Goal: Task Accomplishment & Management: Manage account settings

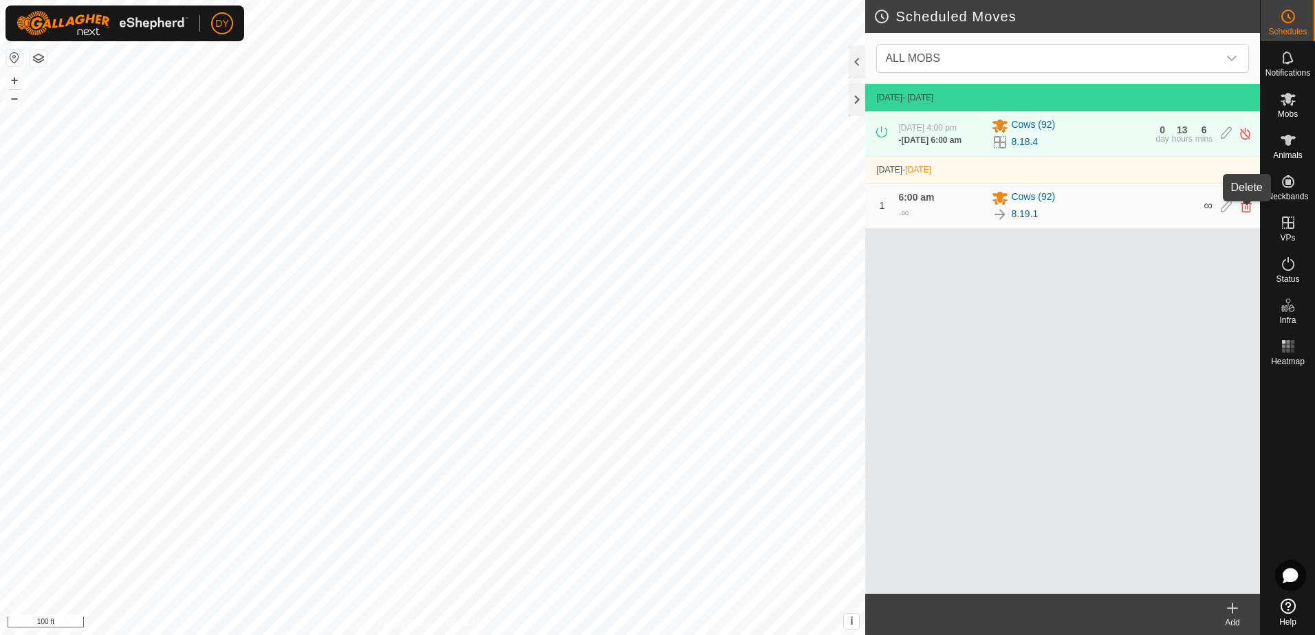
click at [1242, 212] on icon at bounding box center [1245, 206] width 11 height 12
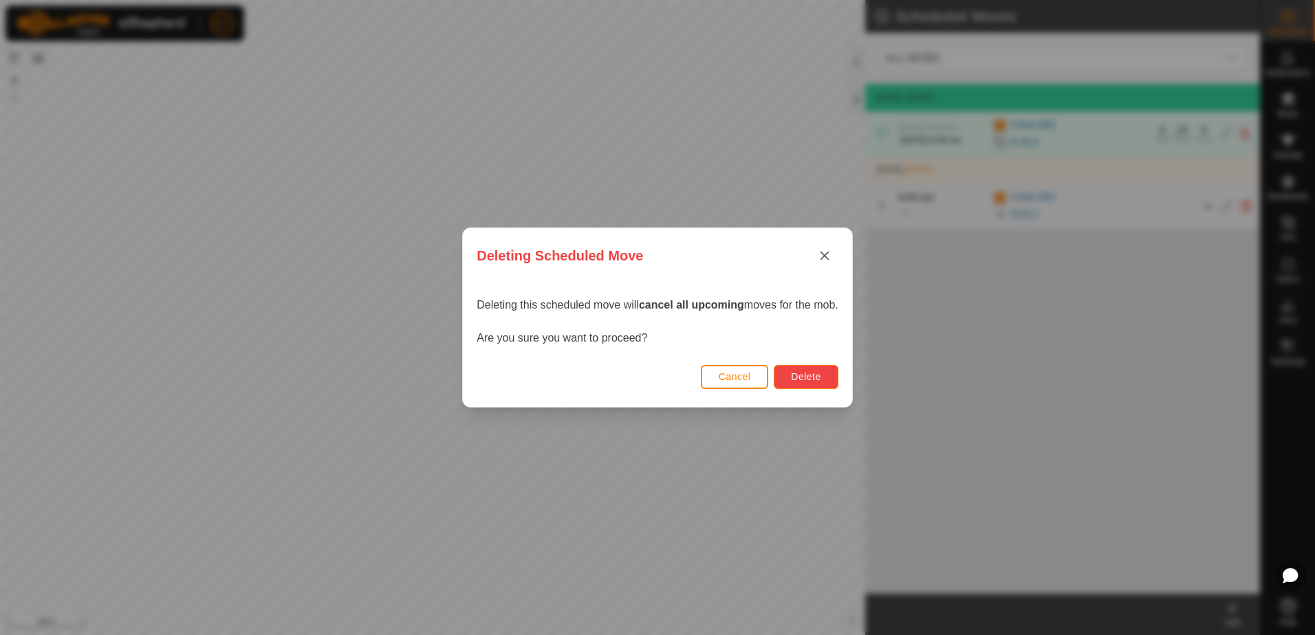
click at [800, 378] on span "Delete" at bounding box center [806, 376] width 30 height 11
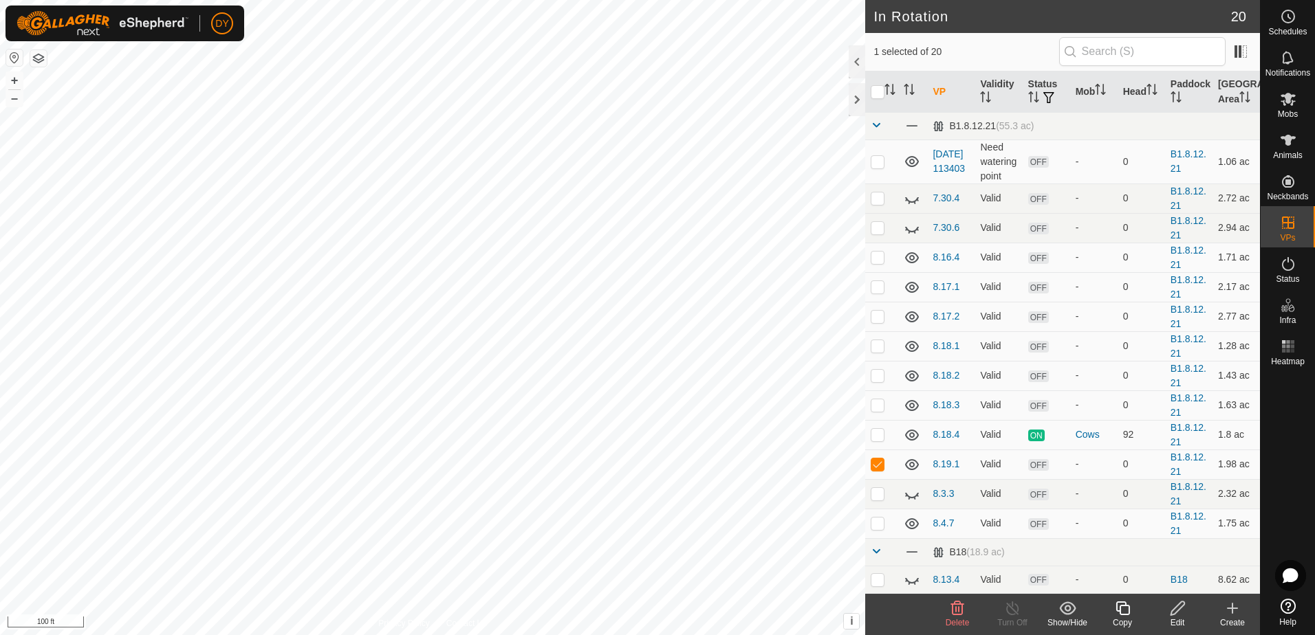
click at [954, 608] on icon at bounding box center [957, 608] width 17 height 17
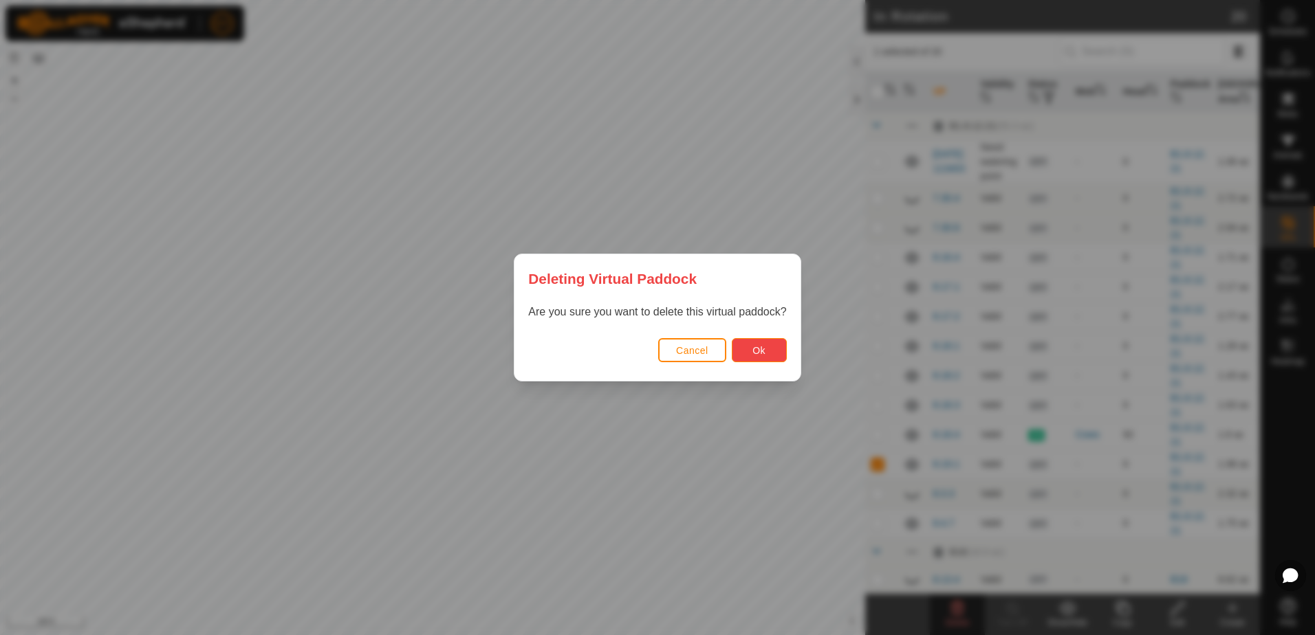
click at [778, 357] on button "Ok" at bounding box center [759, 350] width 55 height 24
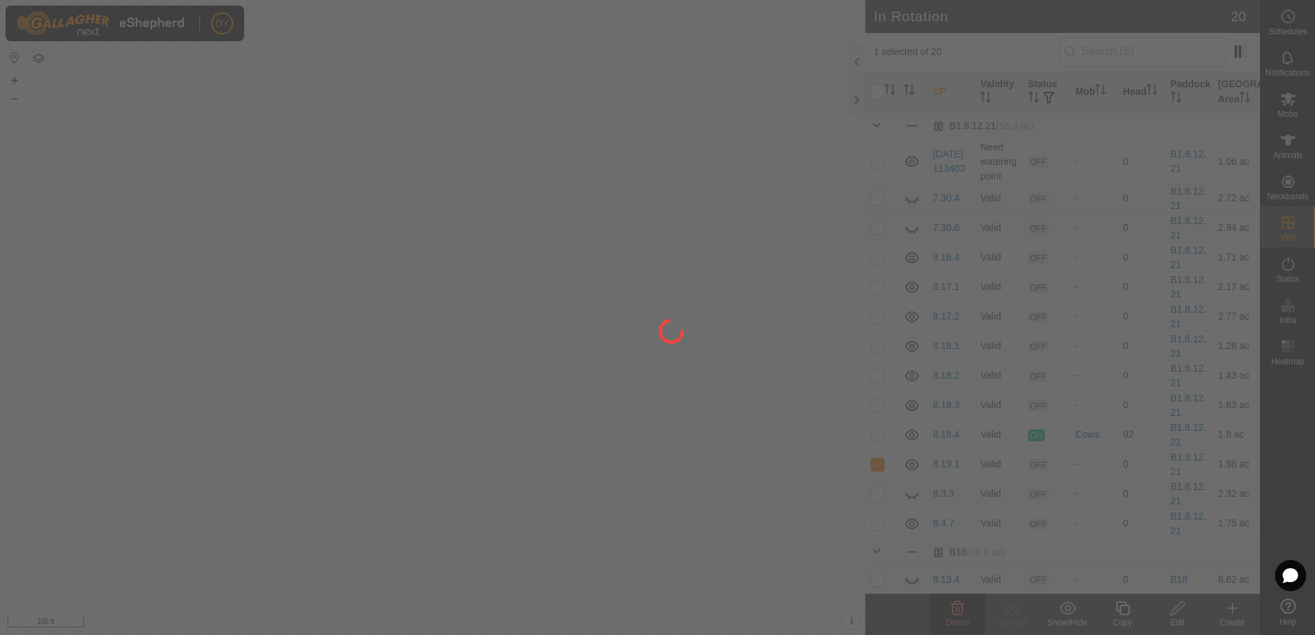
checkbox input "false"
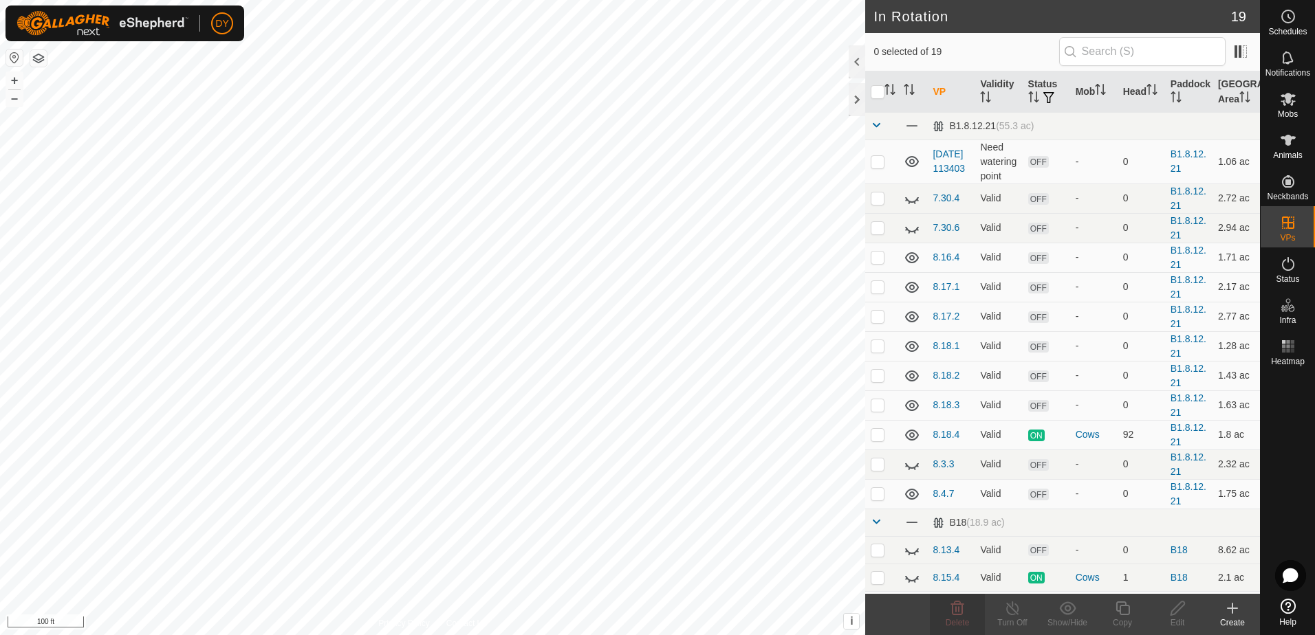
checkbox input "true"
click at [1124, 608] on icon at bounding box center [1122, 608] width 17 height 17
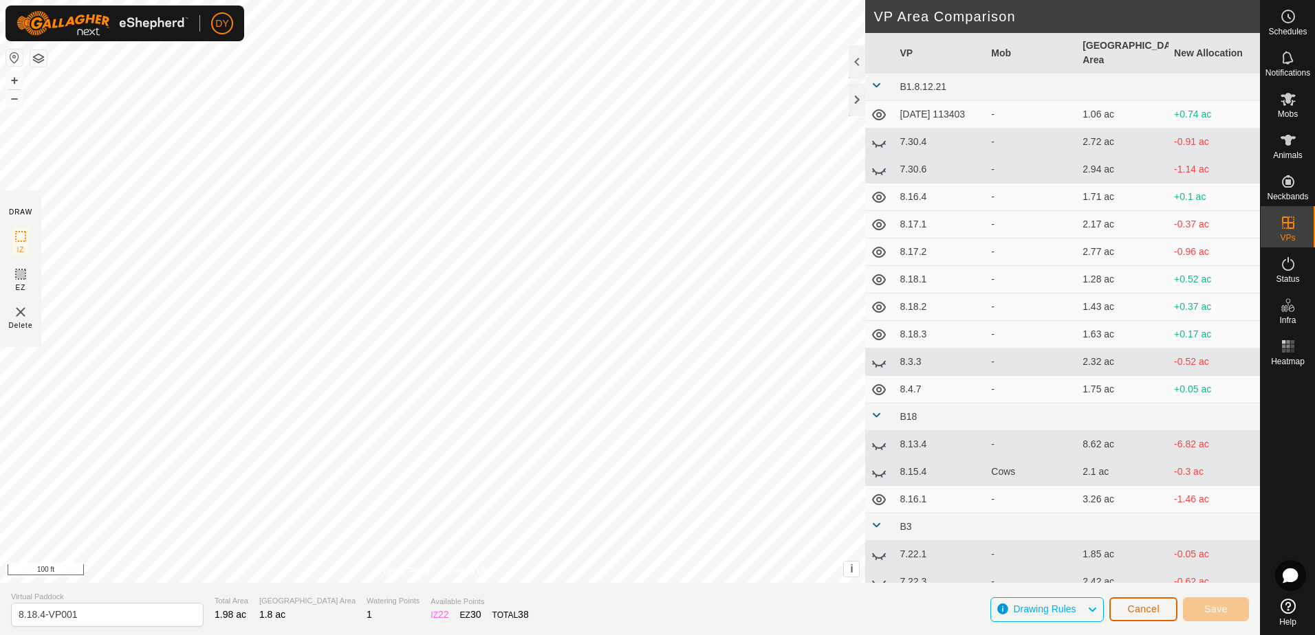
click at [1153, 611] on span "Cancel" at bounding box center [1143, 609] width 32 height 11
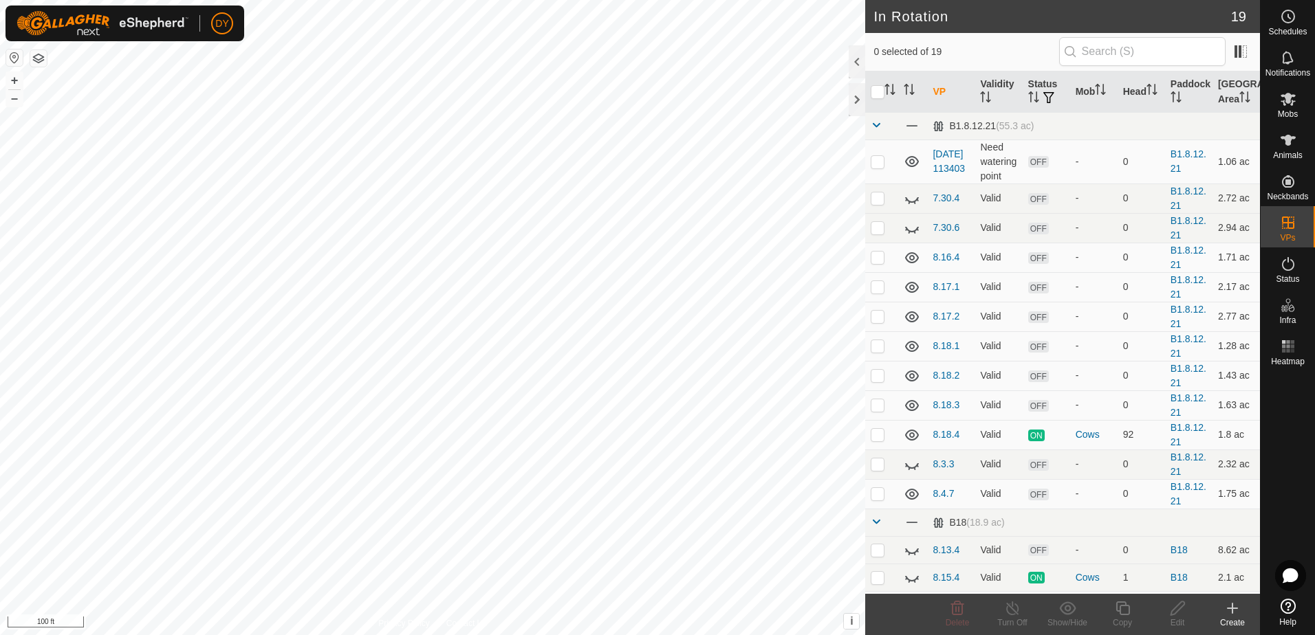
click at [1233, 608] on icon at bounding box center [1232, 608] width 10 height 0
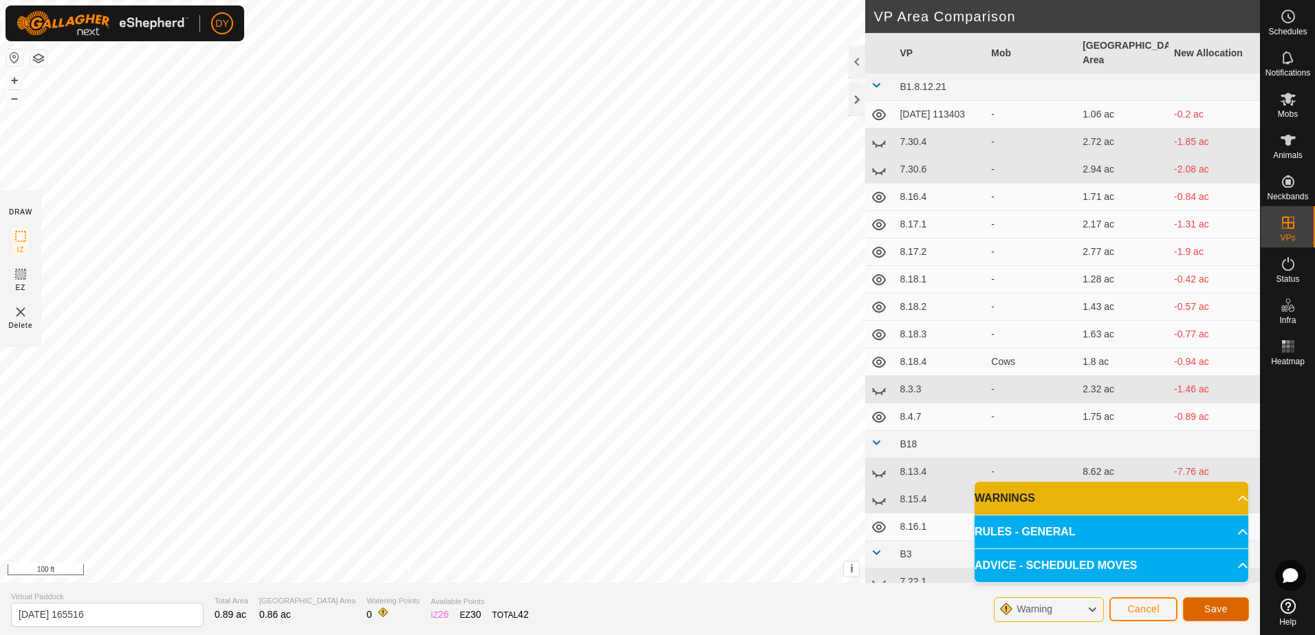
click at [1216, 613] on span "Save" at bounding box center [1215, 609] width 23 height 11
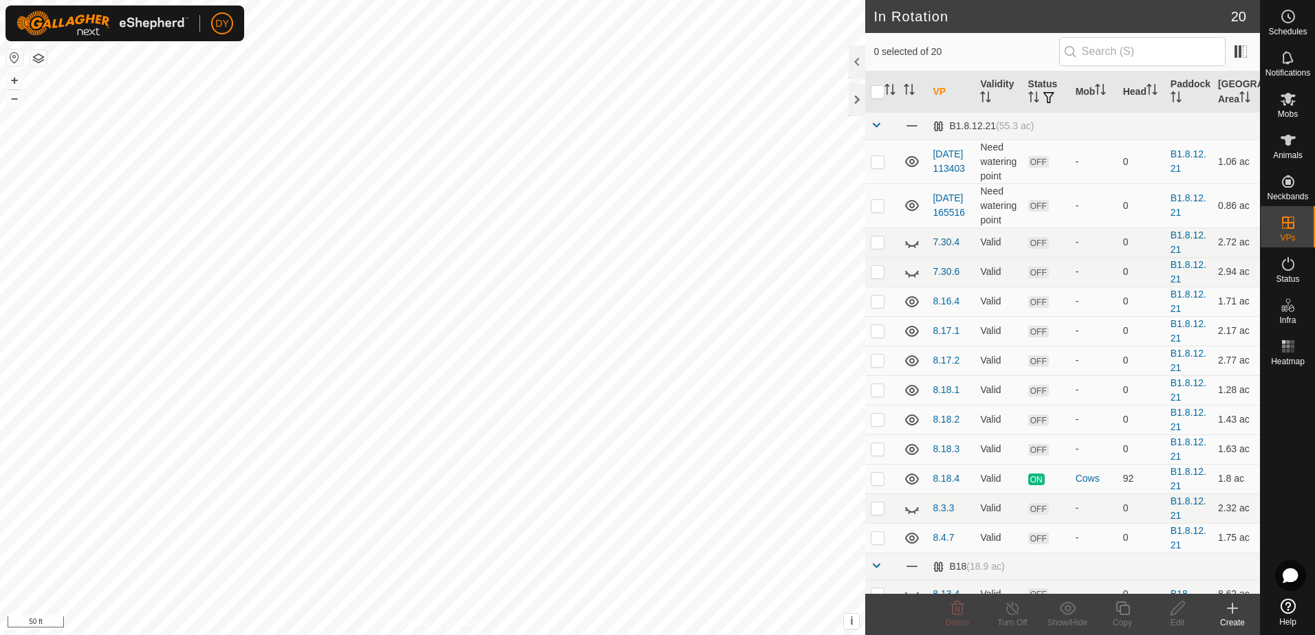
checkbox input "true"
click at [1123, 611] on icon at bounding box center [1122, 608] width 17 height 17
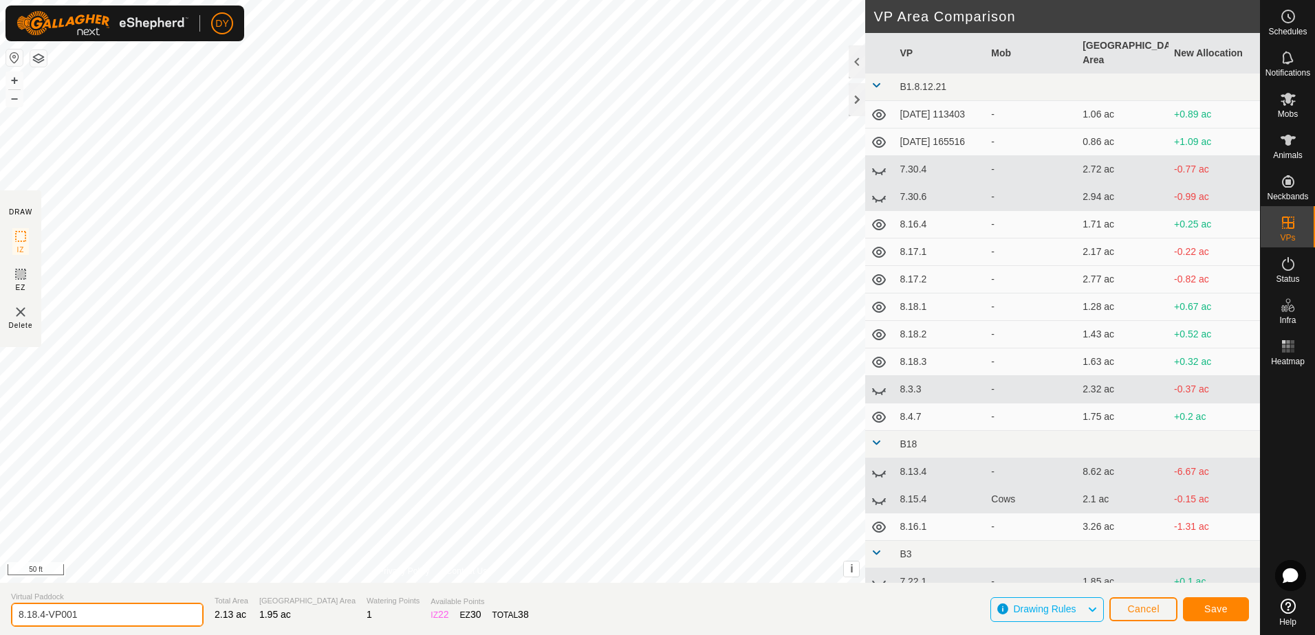
drag, startPoint x: 94, startPoint y: 618, endPoint x: 32, endPoint y: 618, distance: 62.6
click at [32, 618] on input "8.18.4-VP001" at bounding box center [107, 615] width 193 height 24
type input "8.19.1"
click at [1207, 617] on button "Save" at bounding box center [1216, 609] width 66 height 24
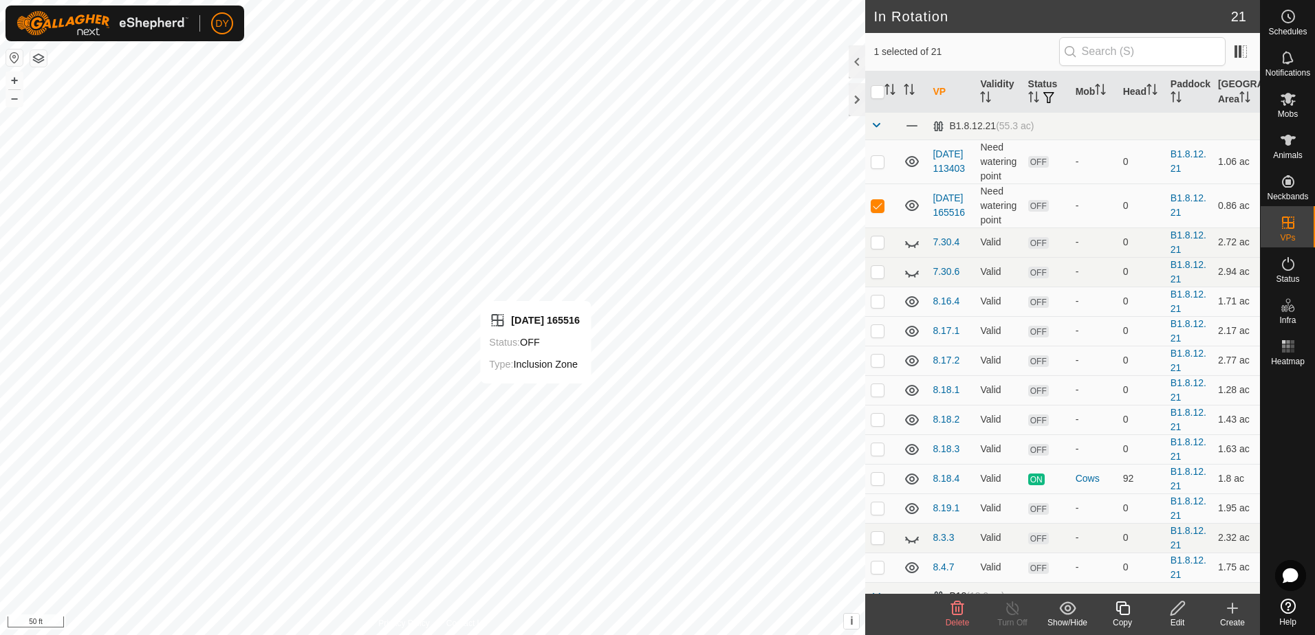
checkbox input "false"
checkbox input "true"
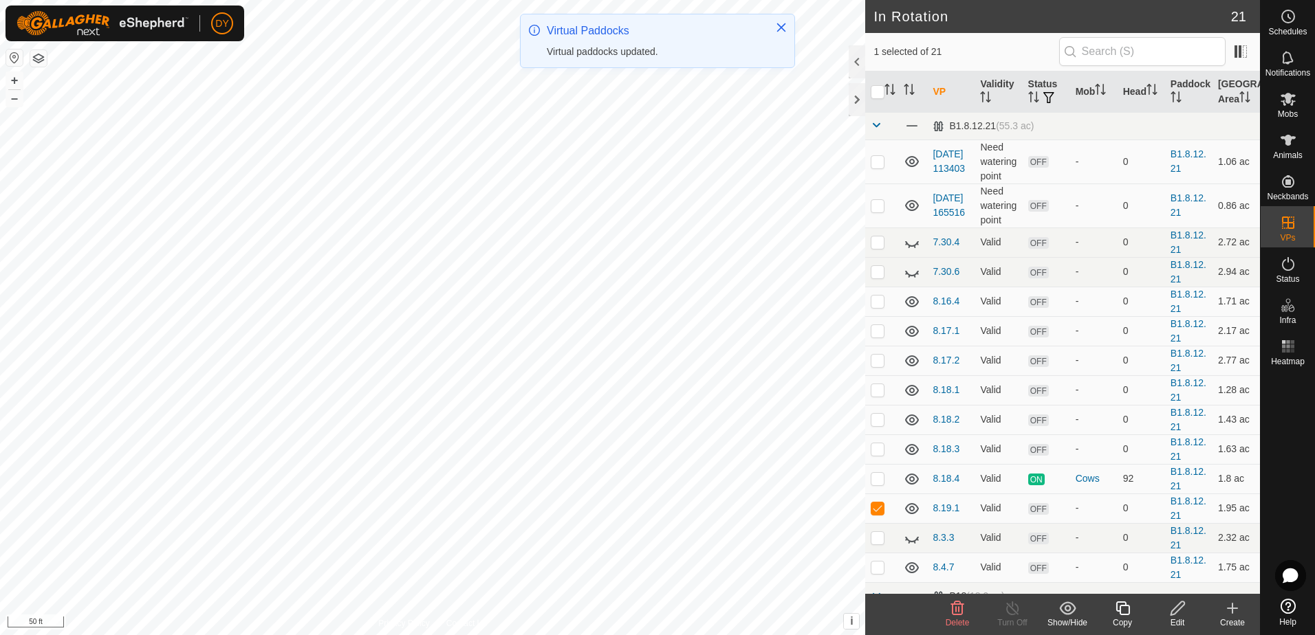
click at [1125, 606] on icon at bounding box center [1122, 609] width 14 height 14
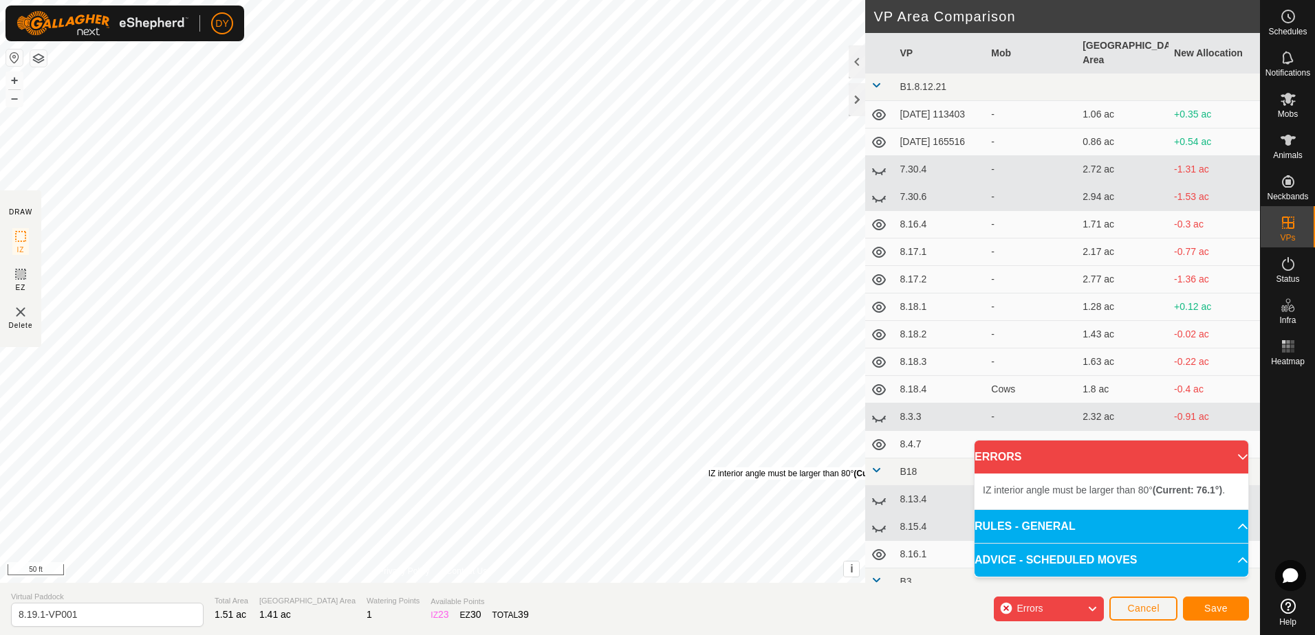
click at [708, 468] on div "IZ interior angle must be larger than 80° (Current: 76.1°) ." at bounding box center [812, 474] width 208 height 12
click at [702, 462] on div "IZ interior angle must be larger than 80° (Current: 28.3°) ." at bounding box center [806, 468] width 208 height 12
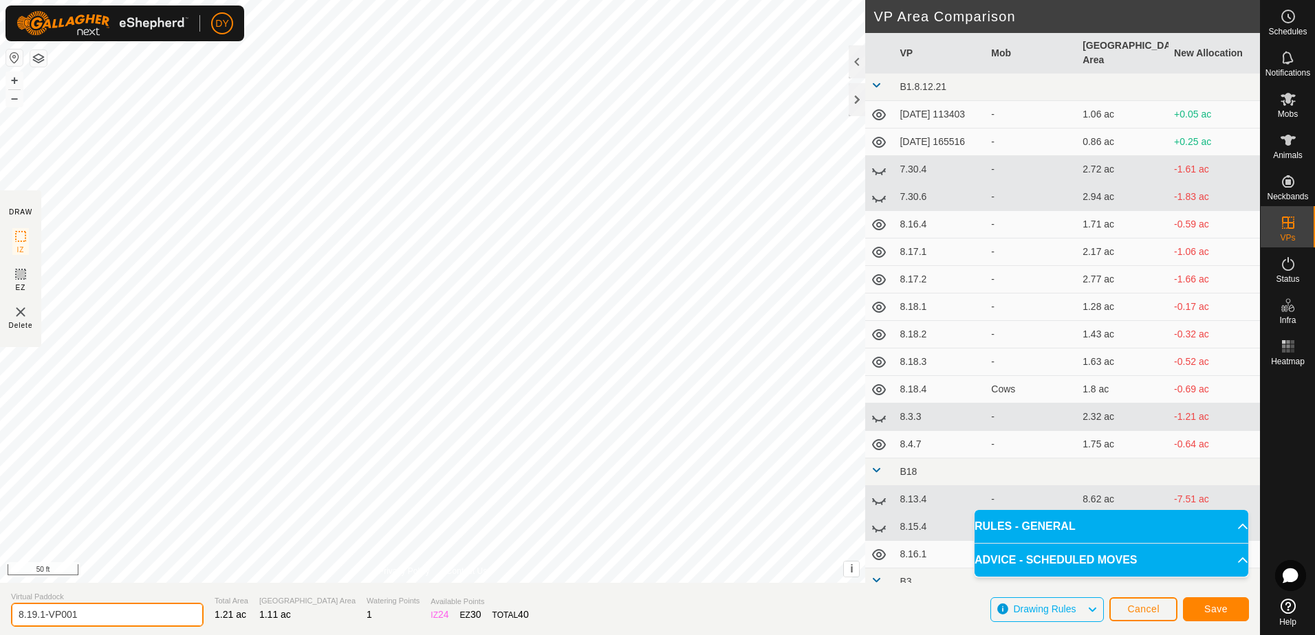
click at [91, 615] on input "8.19.1-VP001" at bounding box center [107, 615] width 193 height 24
type input "8.19.2"
click at [1204, 607] on button "Save" at bounding box center [1216, 609] width 66 height 24
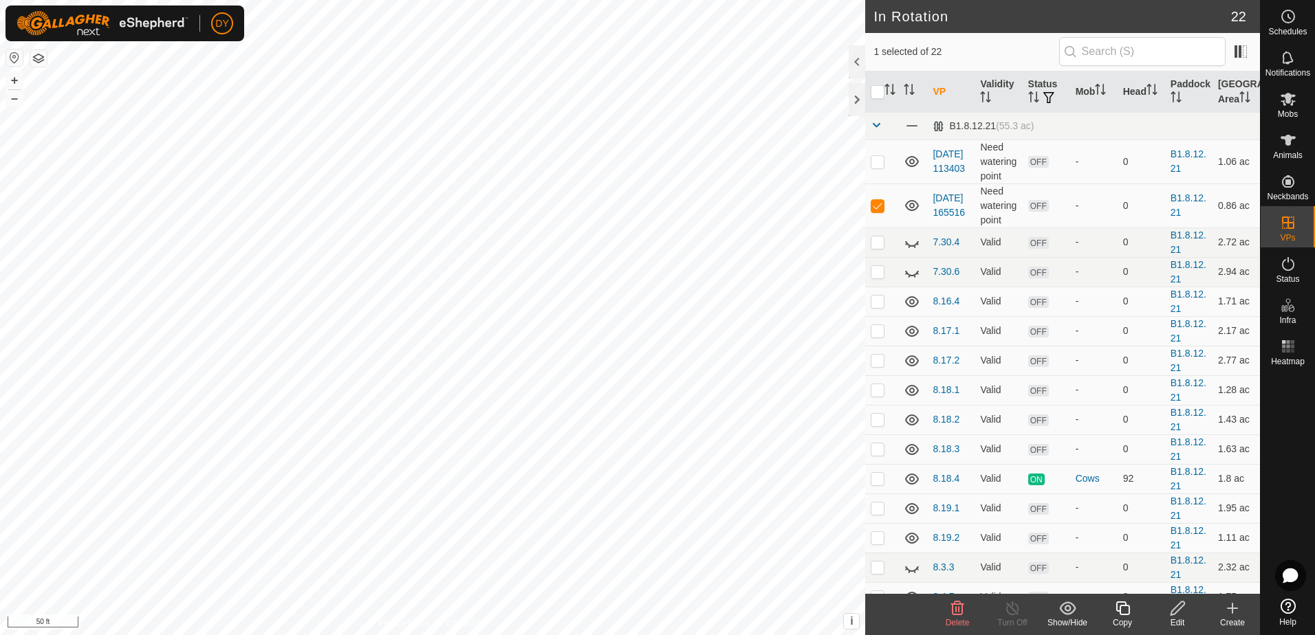
checkbox input "false"
checkbox input "true"
click at [1123, 606] on icon at bounding box center [1122, 609] width 14 height 14
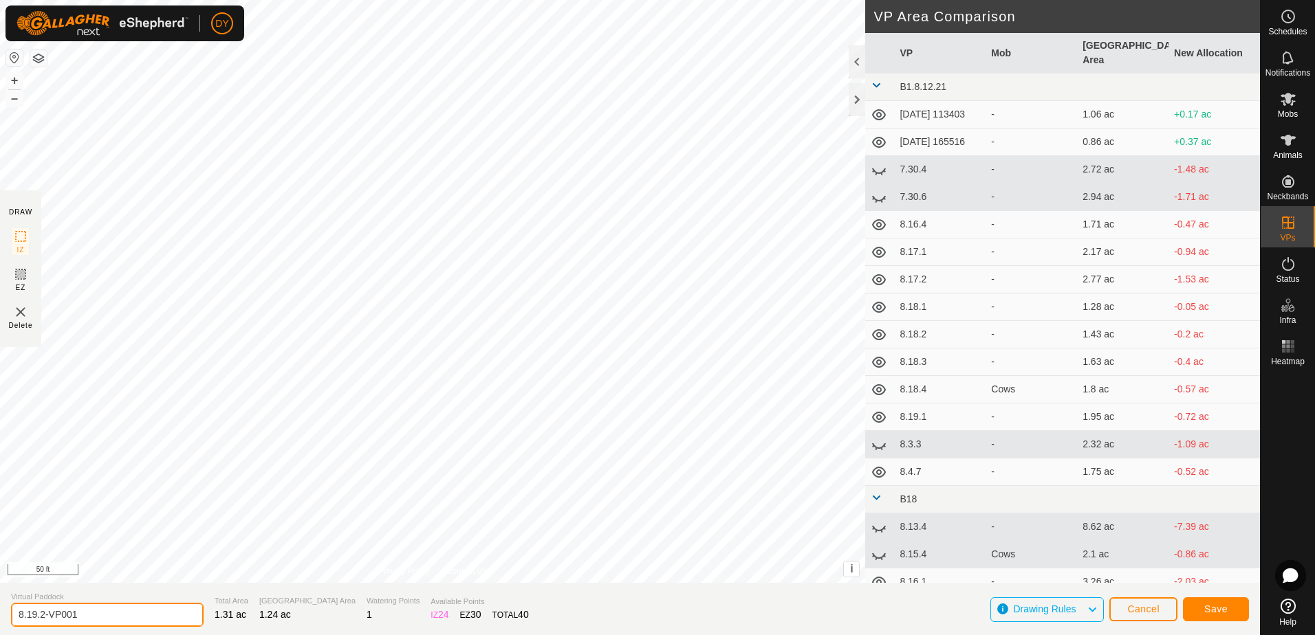
click at [130, 622] on input "8.19.2-VP001" at bounding box center [107, 615] width 193 height 24
type input "8.19.3"
click at [1190, 611] on button "Save" at bounding box center [1216, 609] width 66 height 24
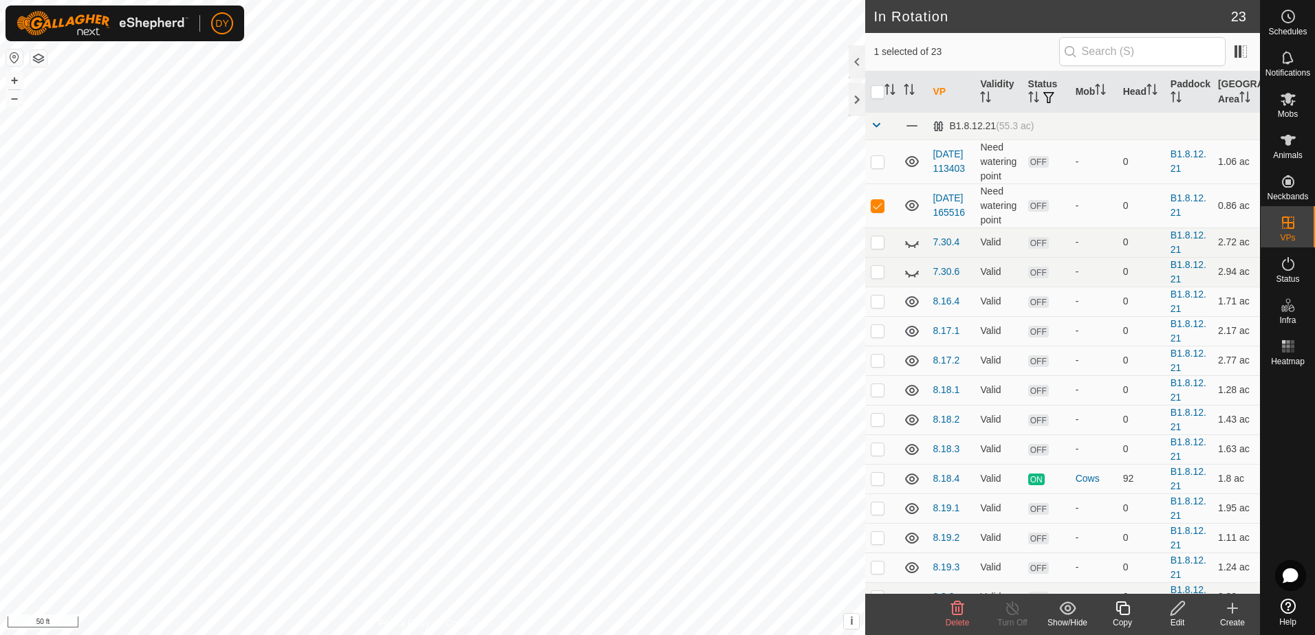
checkbox input "false"
checkbox input "true"
click at [1125, 611] on icon at bounding box center [1122, 608] width 17 height 17
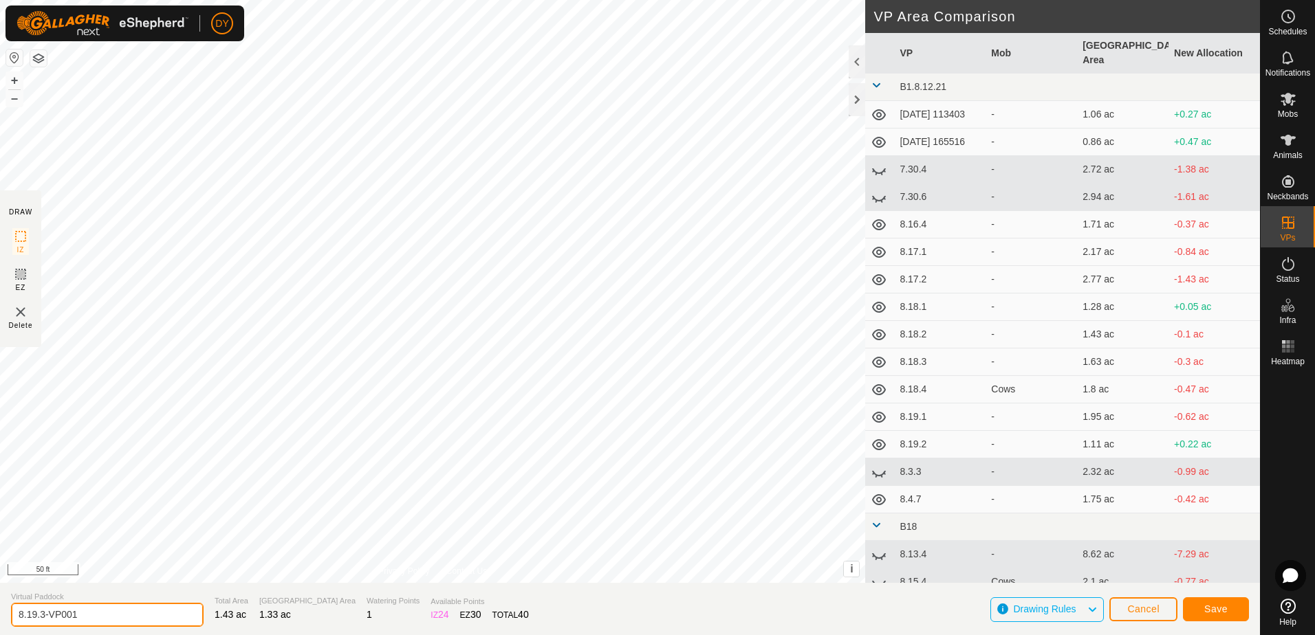
click at [108, 619] on input "8.19.3-VP001" at bounding box center [107, 615] width 193 height 24
type input "8.19.4"
click at [1202, 606] on button "Save" at bounding box center [1216, 609] width 66 height 24
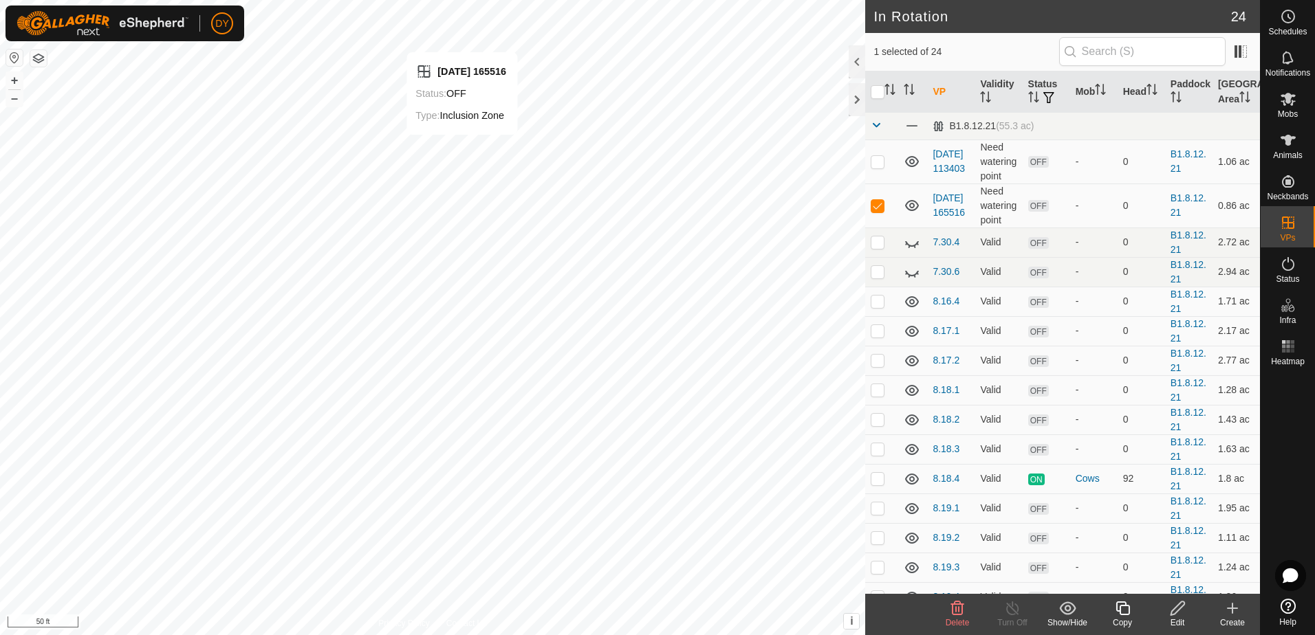
checkbox input "false"
checkbox input "true"
click at [1121, 613] on icon at bounding box center [1122, 608] width 17 height 17
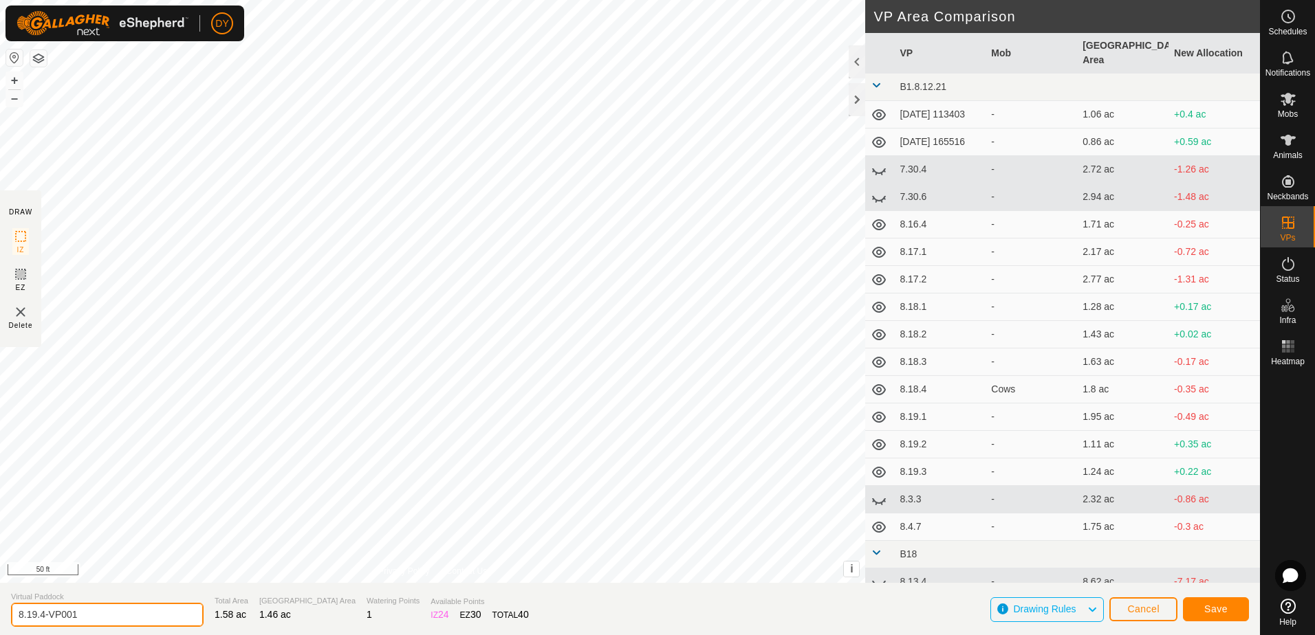
click at [118, 616] on input "8.19.4-VP001" at bounding box center [107, 615] width 193 height 24
type input "8.19.5"
click at [1235, 612] on button "Save" at bounding box center [1216, 609] width 66 height 24
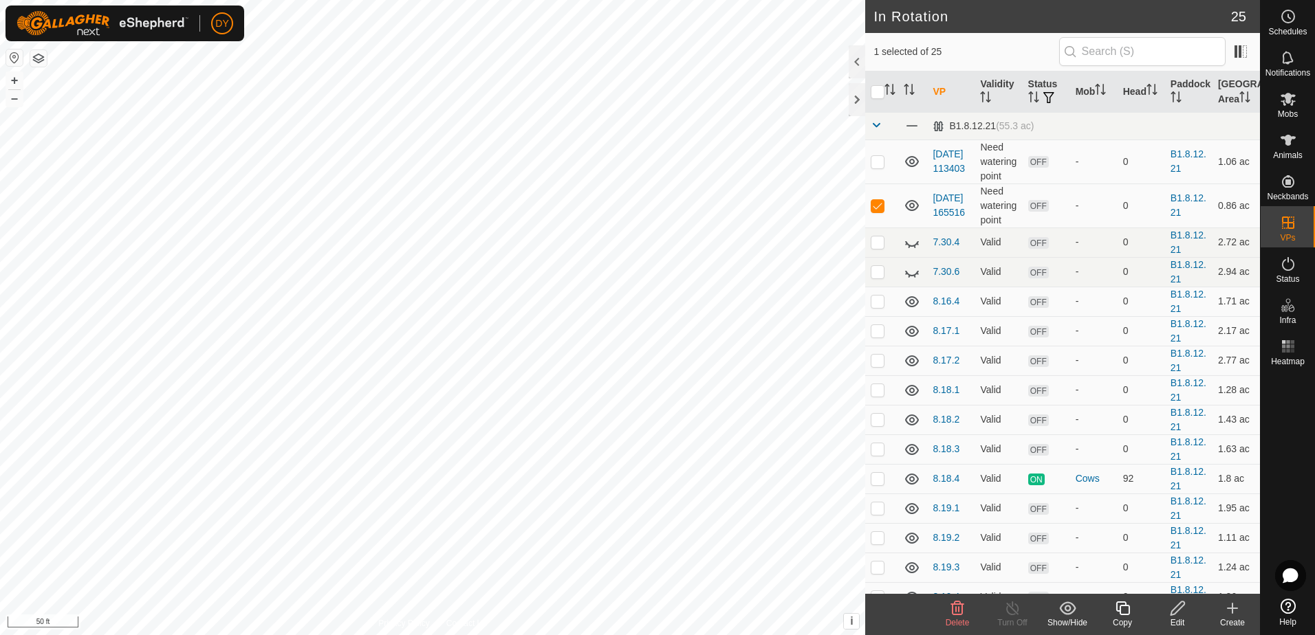
checkbox input "false"
checkbox input "true"
click at [1121, 609] on icon at bounding box center [1122, 608] width 17 height 17
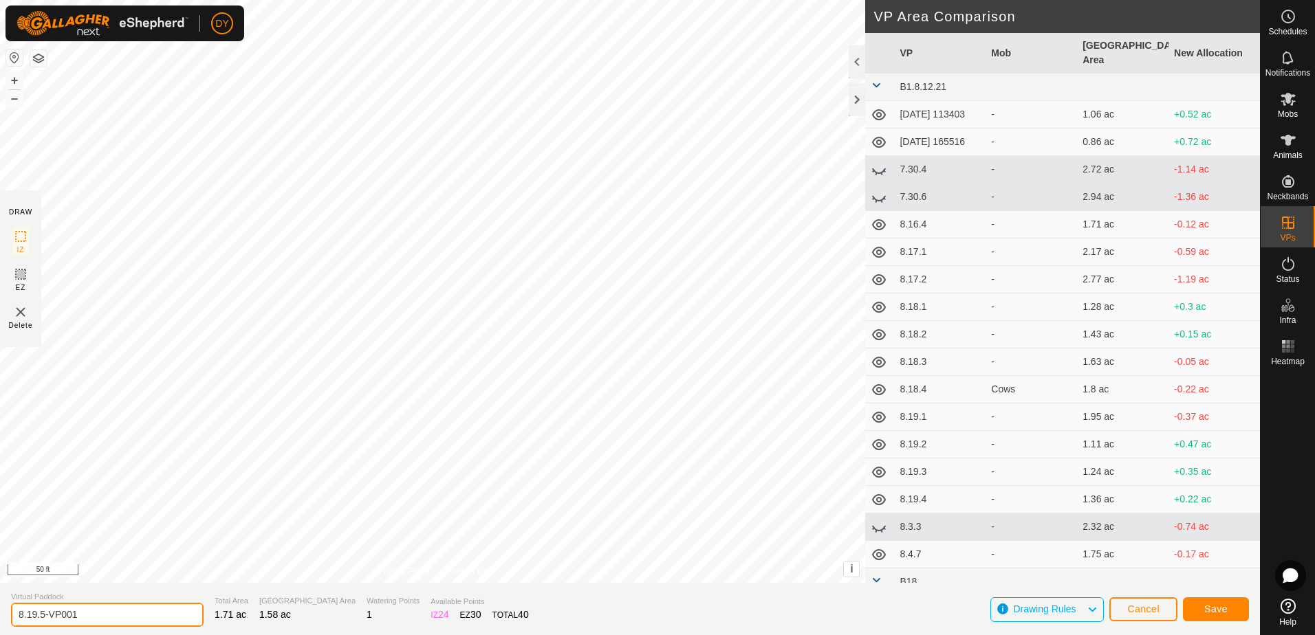
click at [87, 614] on input "8.19.5-VP001" at bounding box center [107, 615] width 193 height 24
type input "8.19.6"
click at [1220, 612] on span "Save" at bounding box center [1215, 609] width 23 height 11
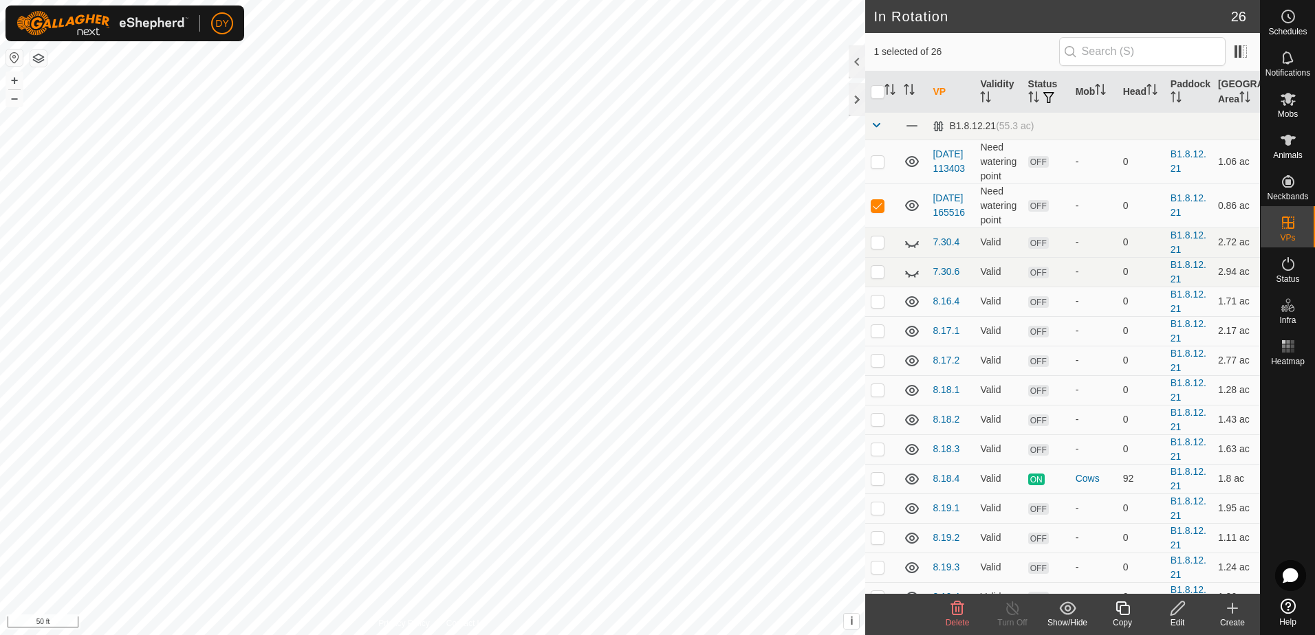
checkbox input "false"
checkbox input "true"
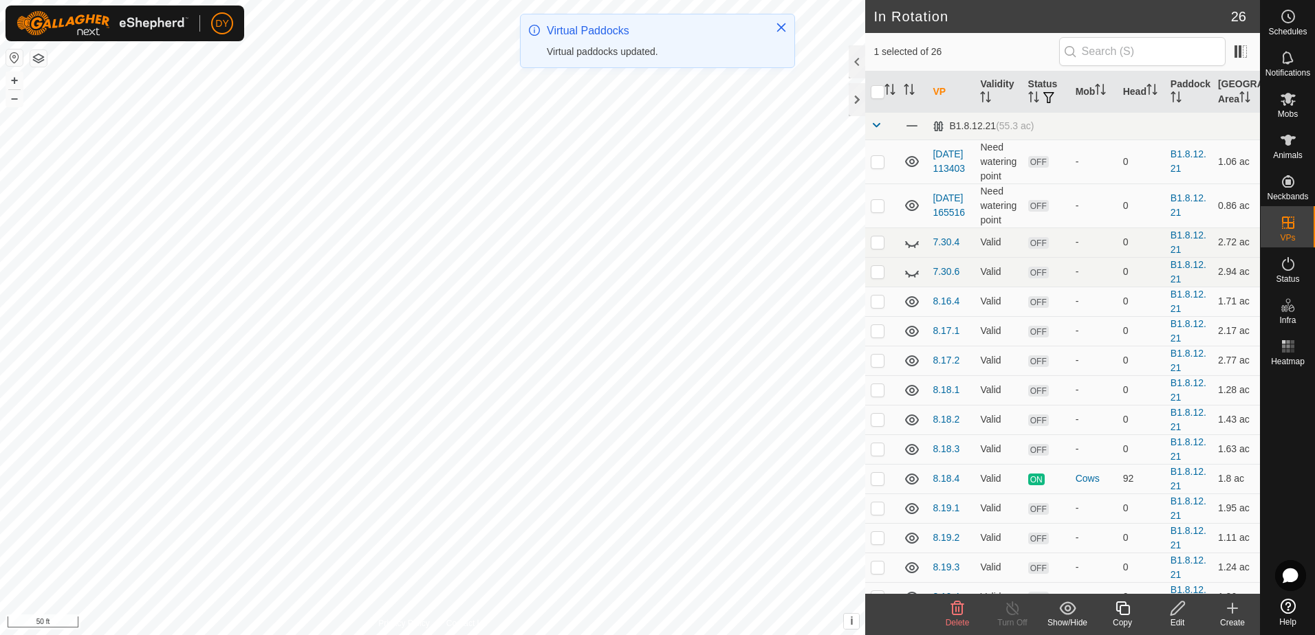
click at [1125, 610] on icon at bounding box center [1122, 608] width 17 height 17
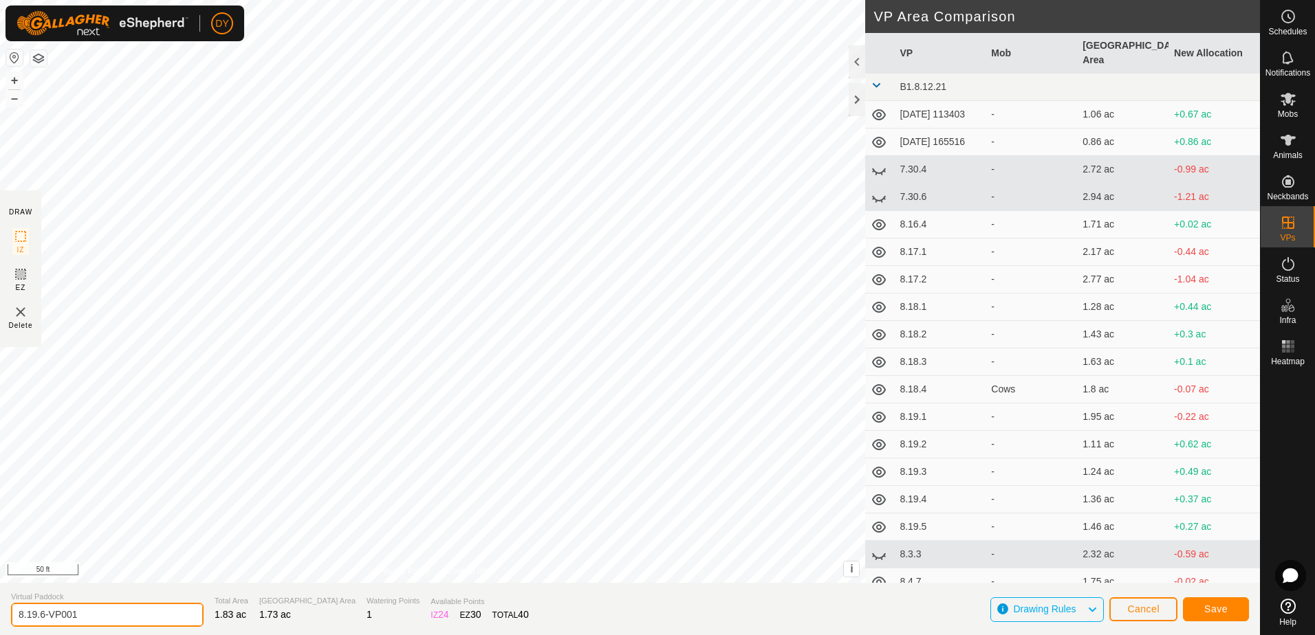
click at [91, 618] on input "8.19.6-VP001" at bounding box center [107, 615] width 193 height 24
type input "8.19.7"
click at [1205, 611] on span "Save" at bounding box center [1215, 609] width 23 height 11
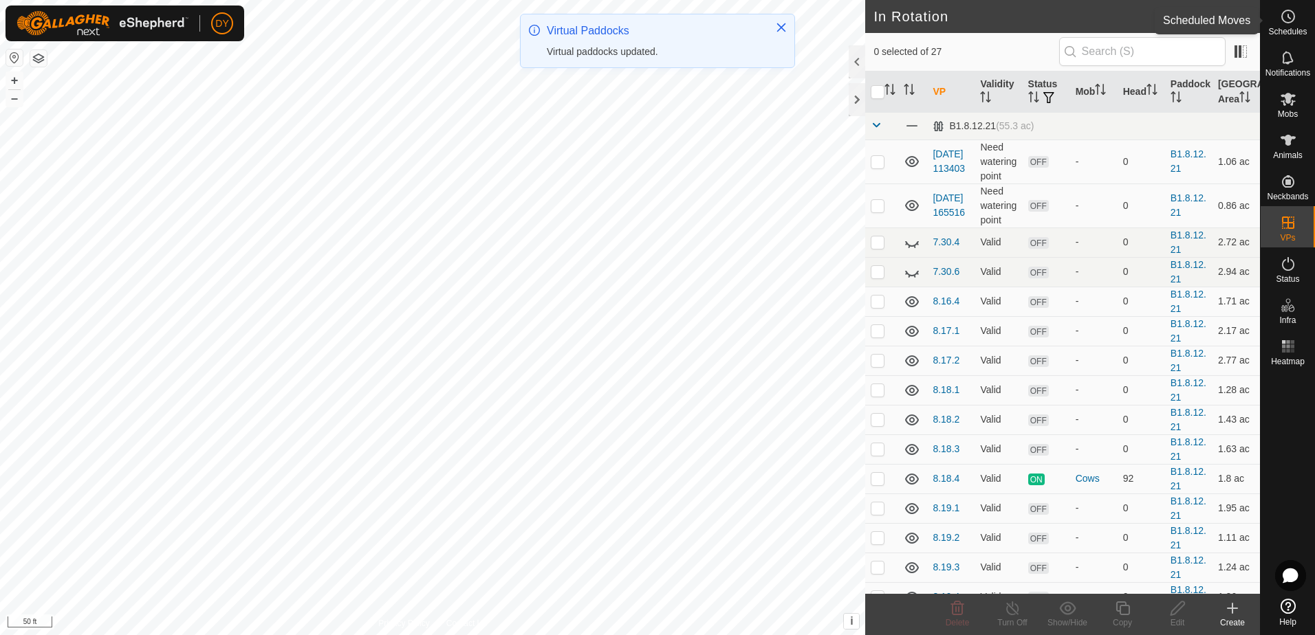
click at [1290, 23] on icon at bounding box center [1287, 16] width 17 height 17
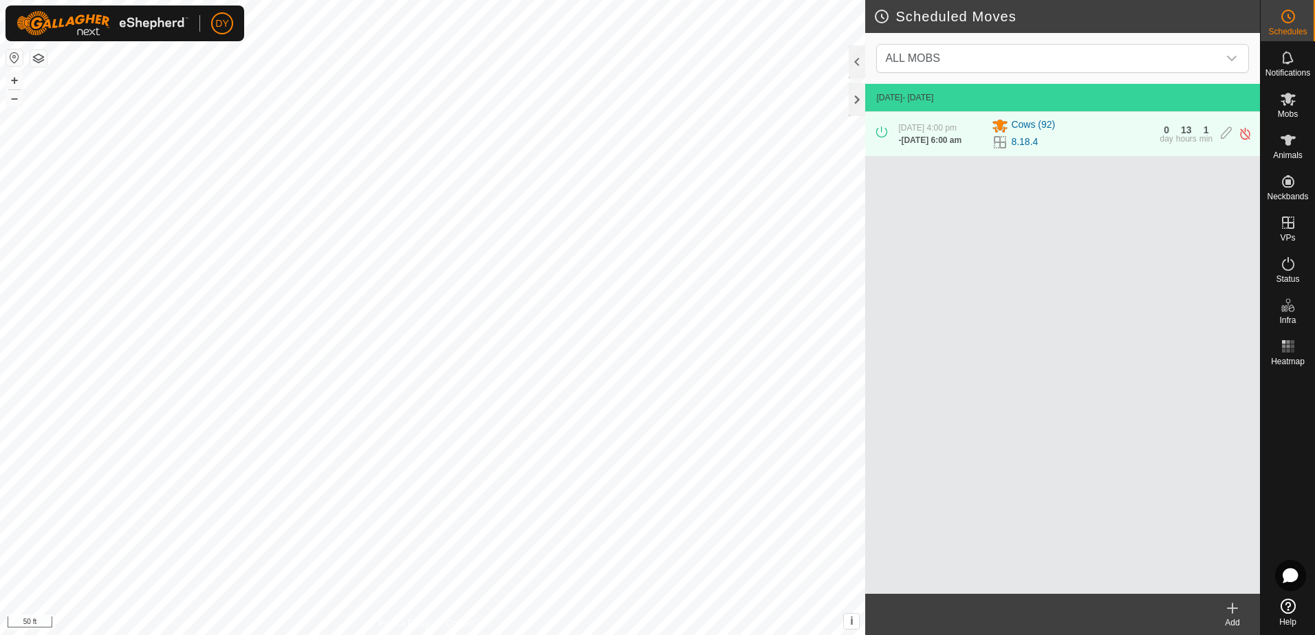
click at [1230, 609] on icon at bounding box center [1232, 608] width 17 height 17
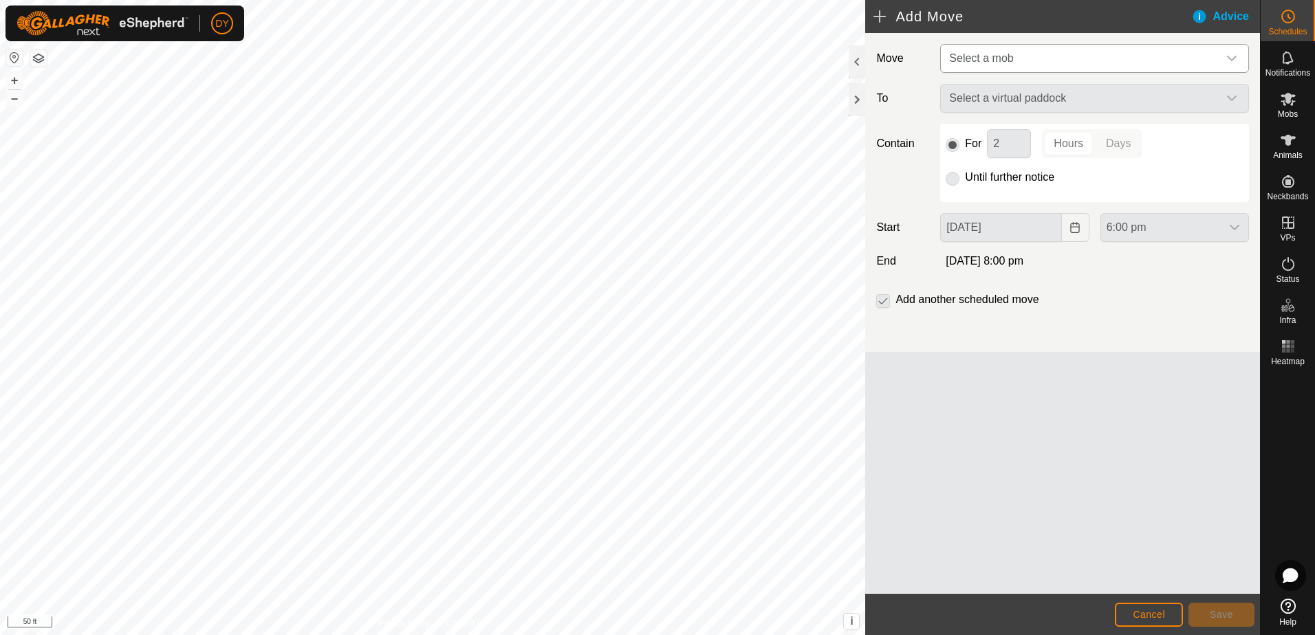
click at [971, 59] on span "Select a mob" at bounding box center [981, 58] width 64 height 12
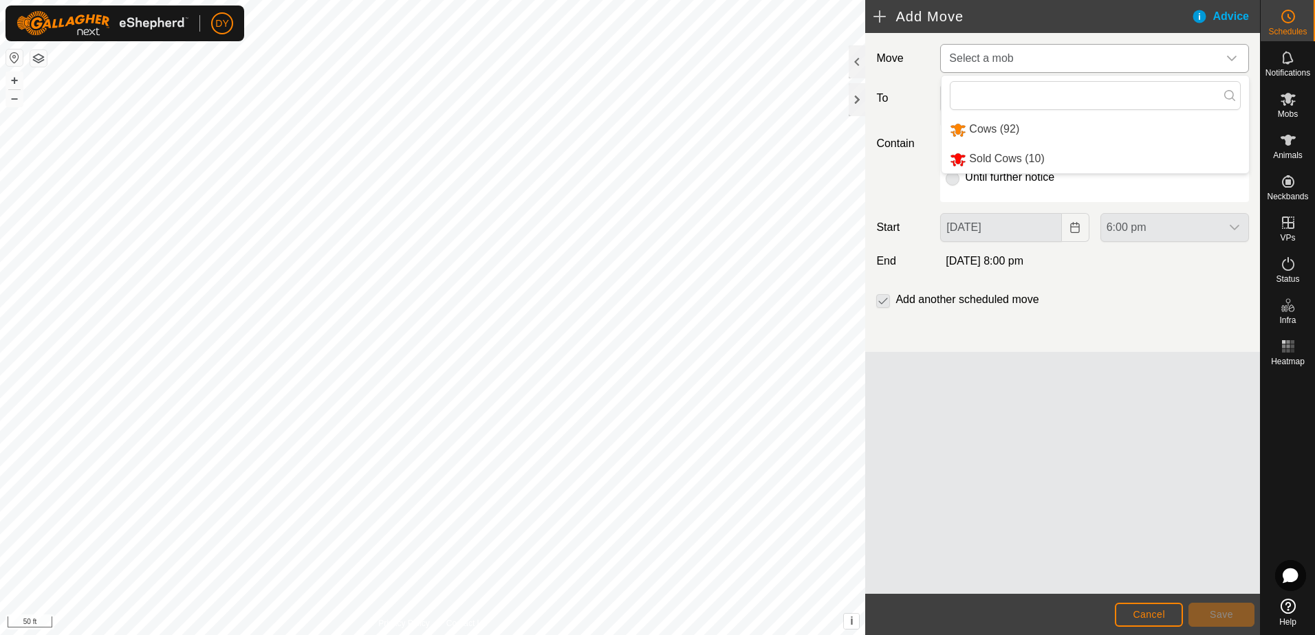
click at [983, 126] on li "Cows (92)" at bounding box center [1094, 130] width 307 height 28
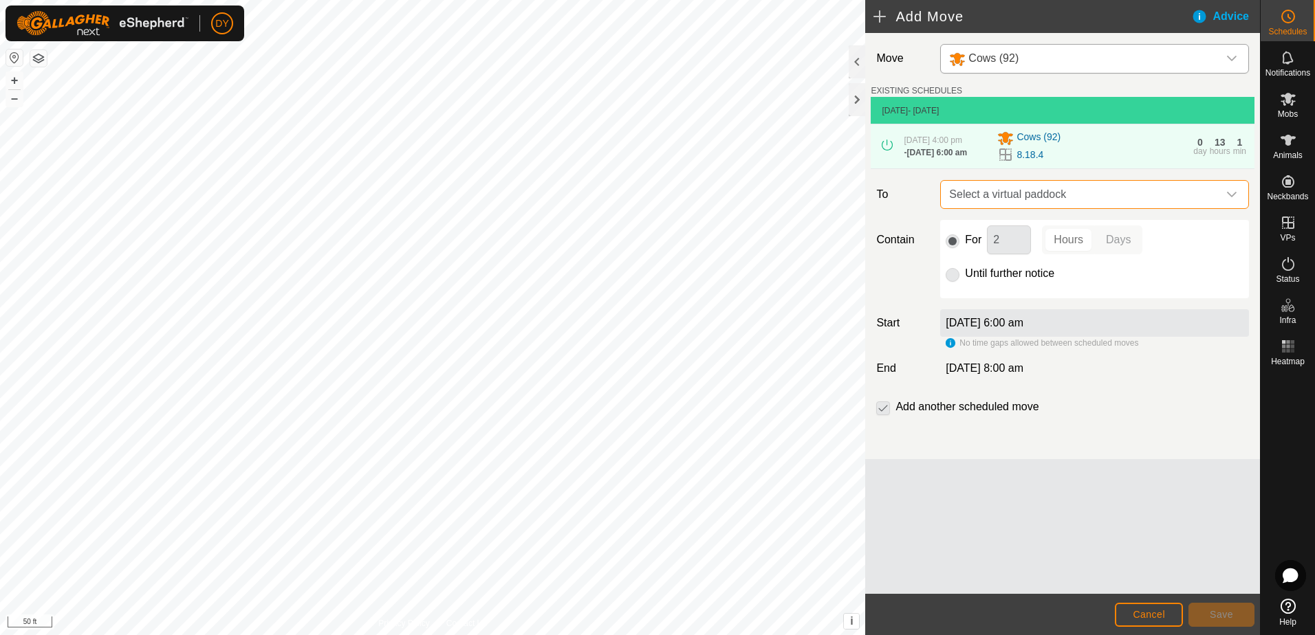
click at [1017, 199] on span "Select a virtual paddock" at bounding box center [1080, 195] width 274 height 28
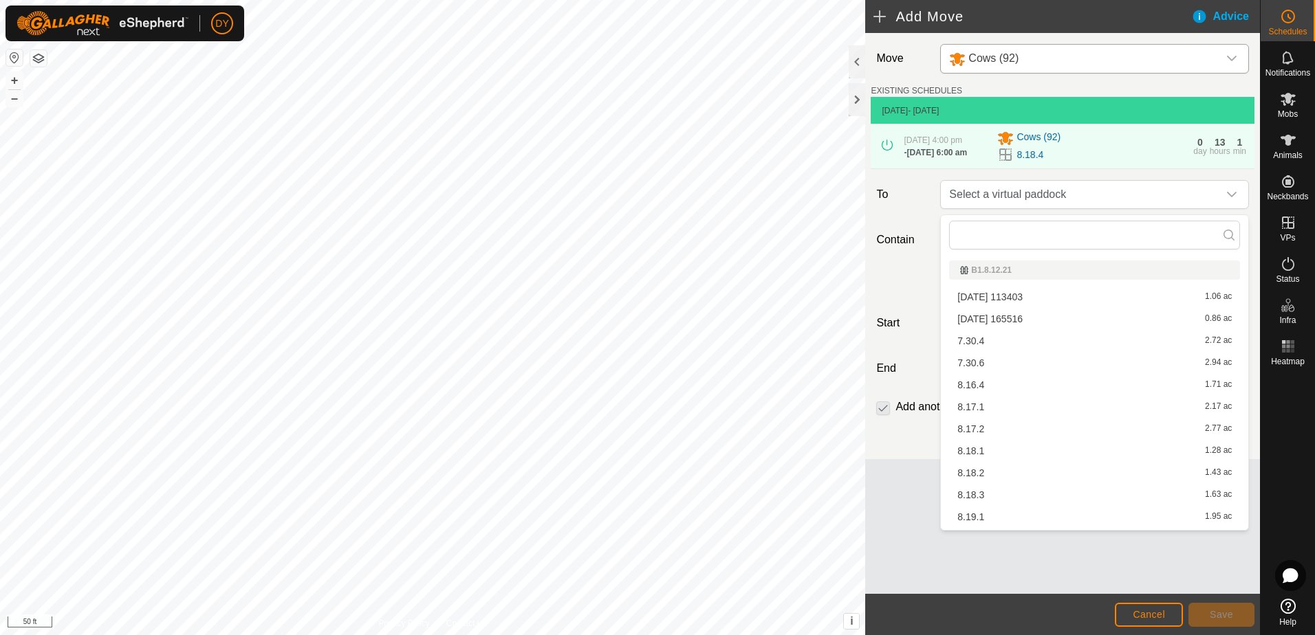
click at [975, 516] on li "8.19.1 1.95 ac" at bounding box center [1094, 517] width 291 height 21
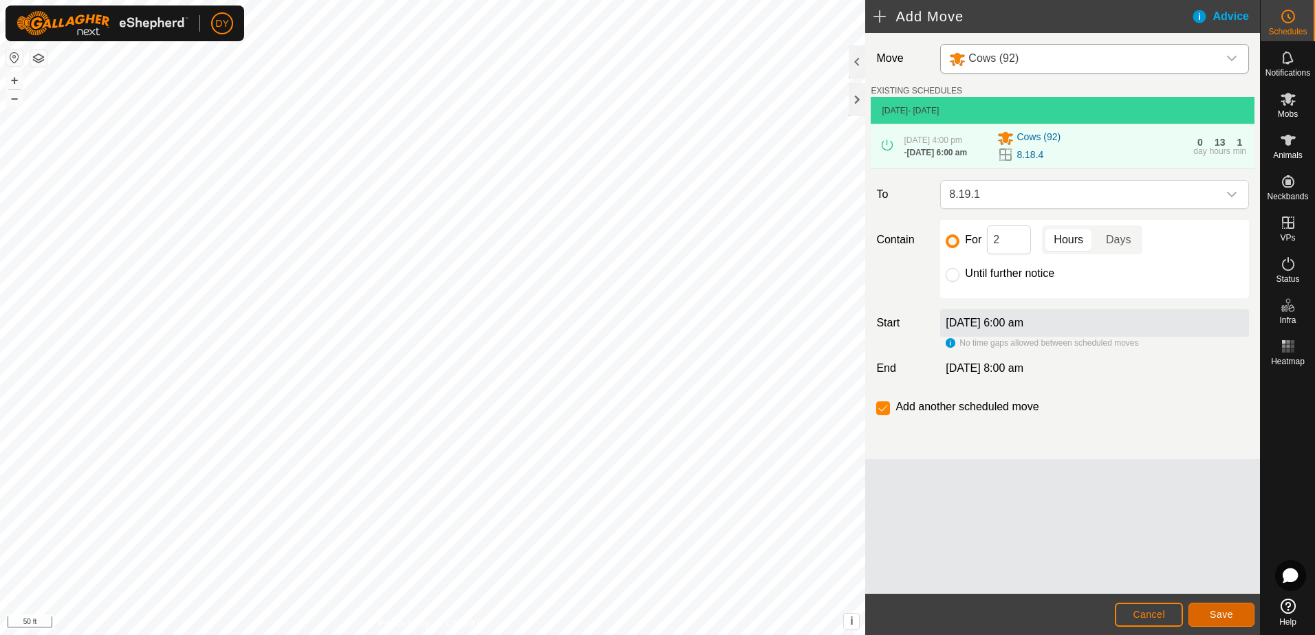
click at [1198, 613] on button "Save" at bounding box center [1221, 615] width 66 height 24
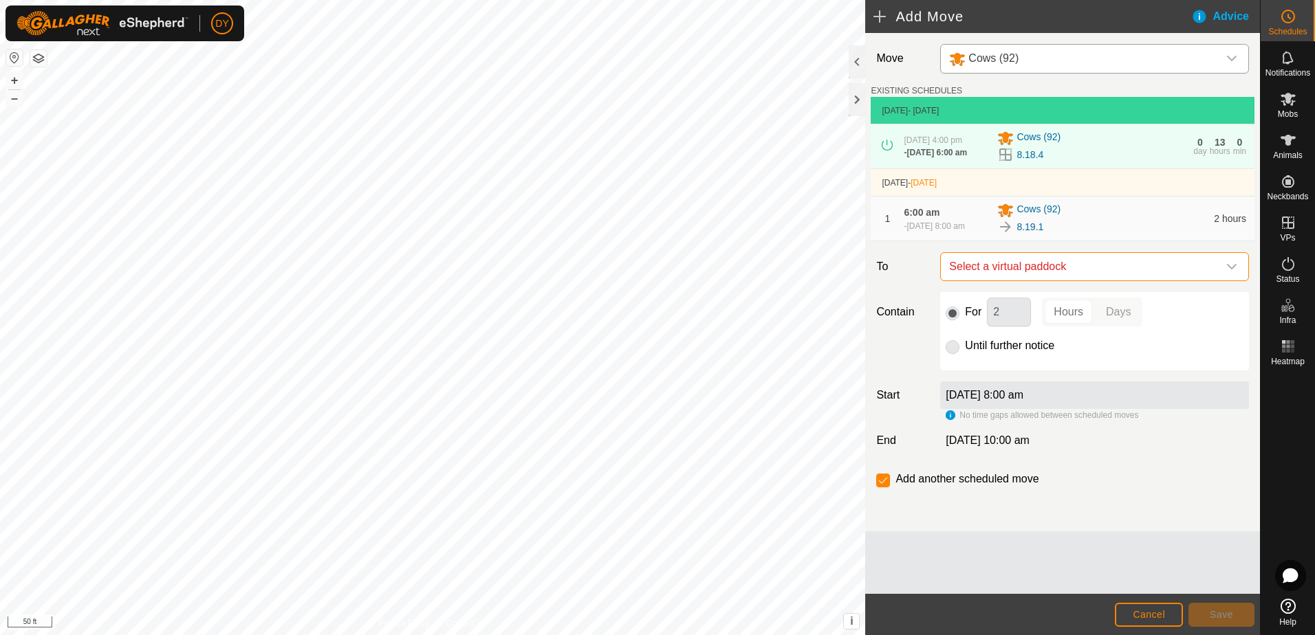
click at [1010, 270] on span "Select a virtual paddock" at bounding box center [1080, 267] width 274 height 28
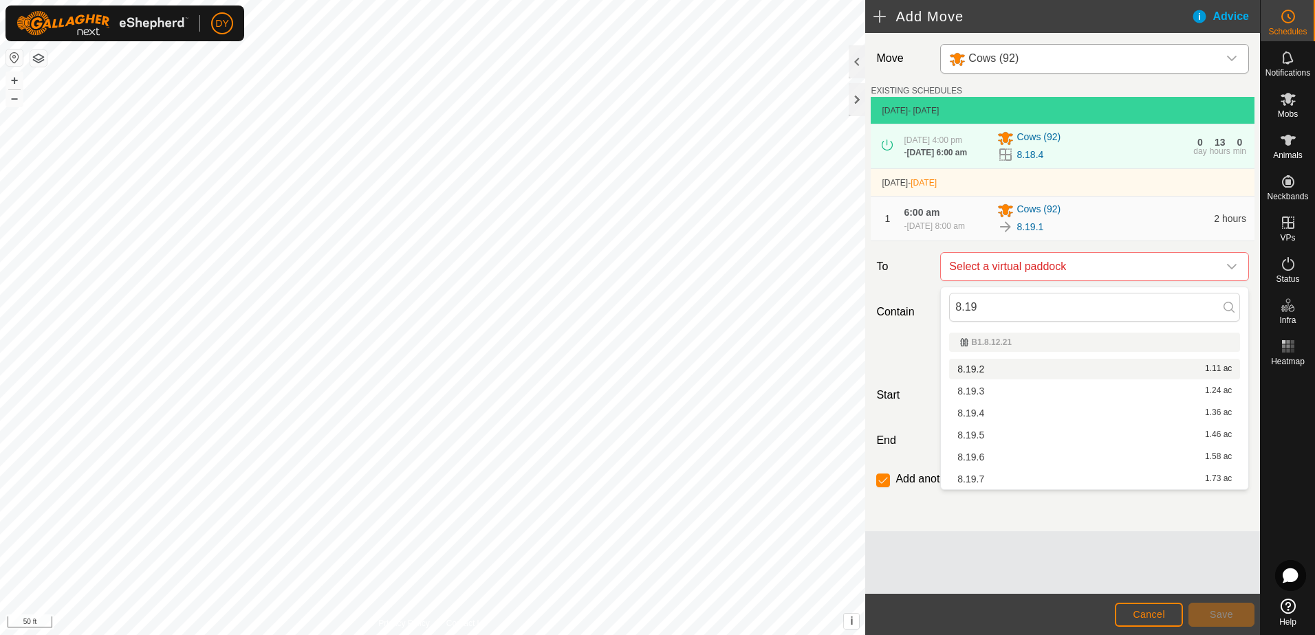
type input "8.19"
click at [964, 368] on li "8.19.2 1.11 ac" at bounding box center [1094, 369] width 291 height 21
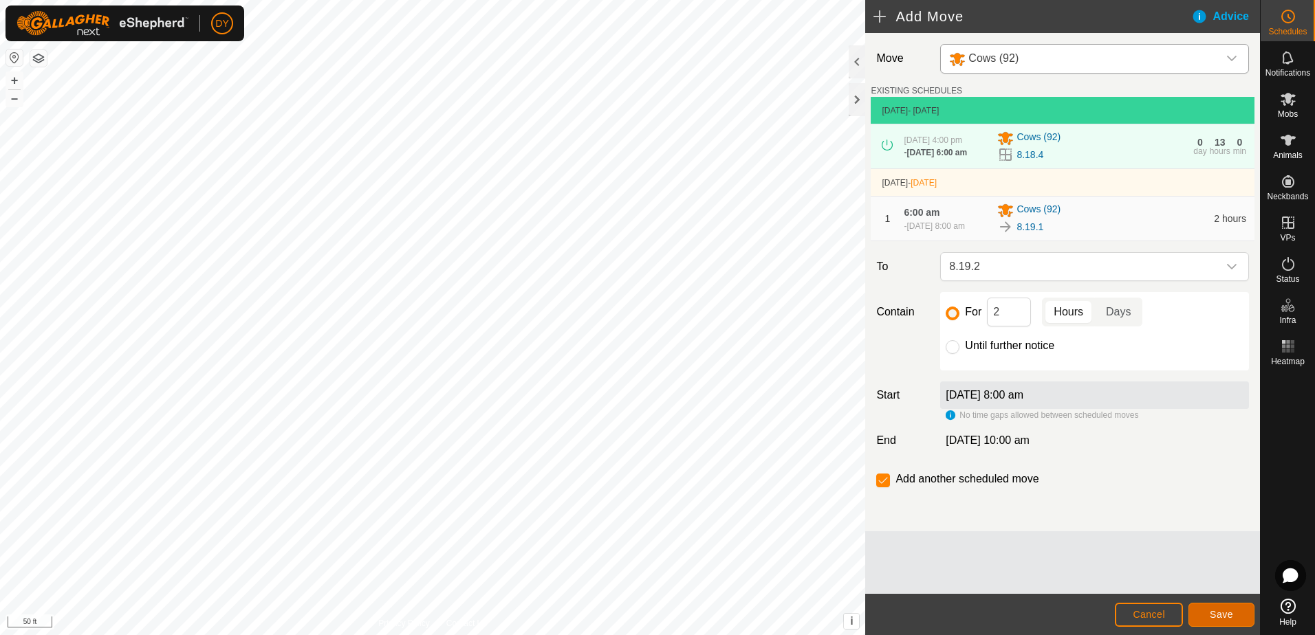
click at [1221, 612] on span "Save" at bounding box center [1220, 614] width 23 height 11
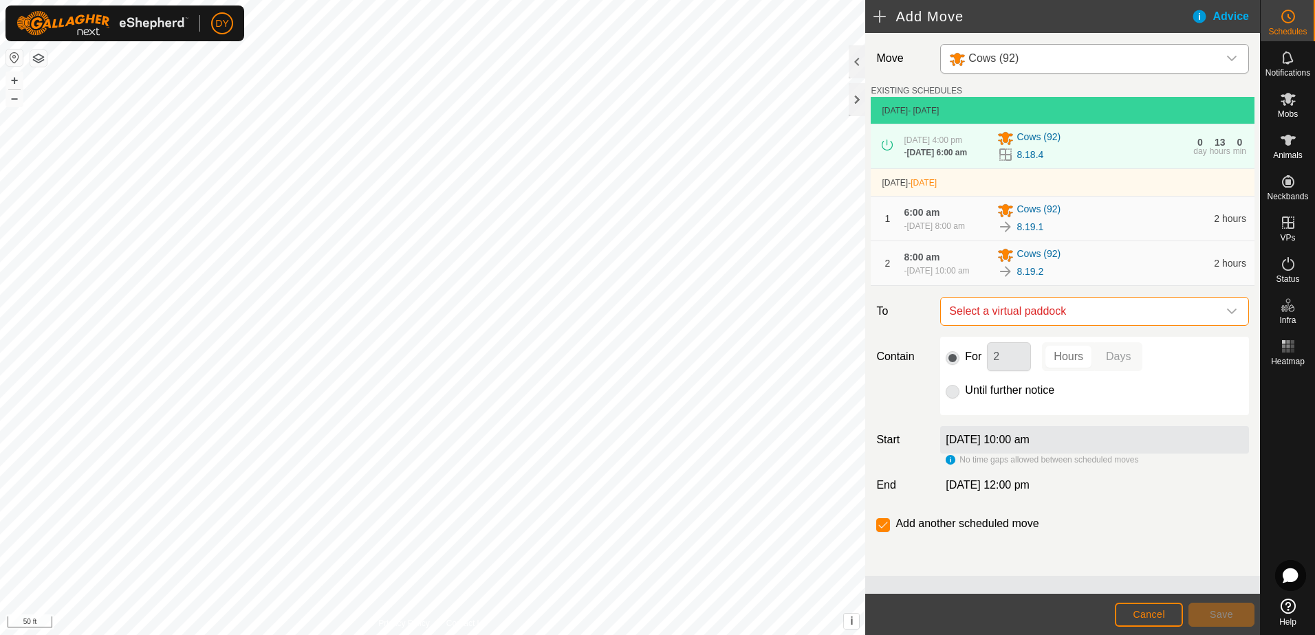
click at [1028, 320] on span "Select a virtual paddock" at bounding box center [1080, 312] width 274 height 28
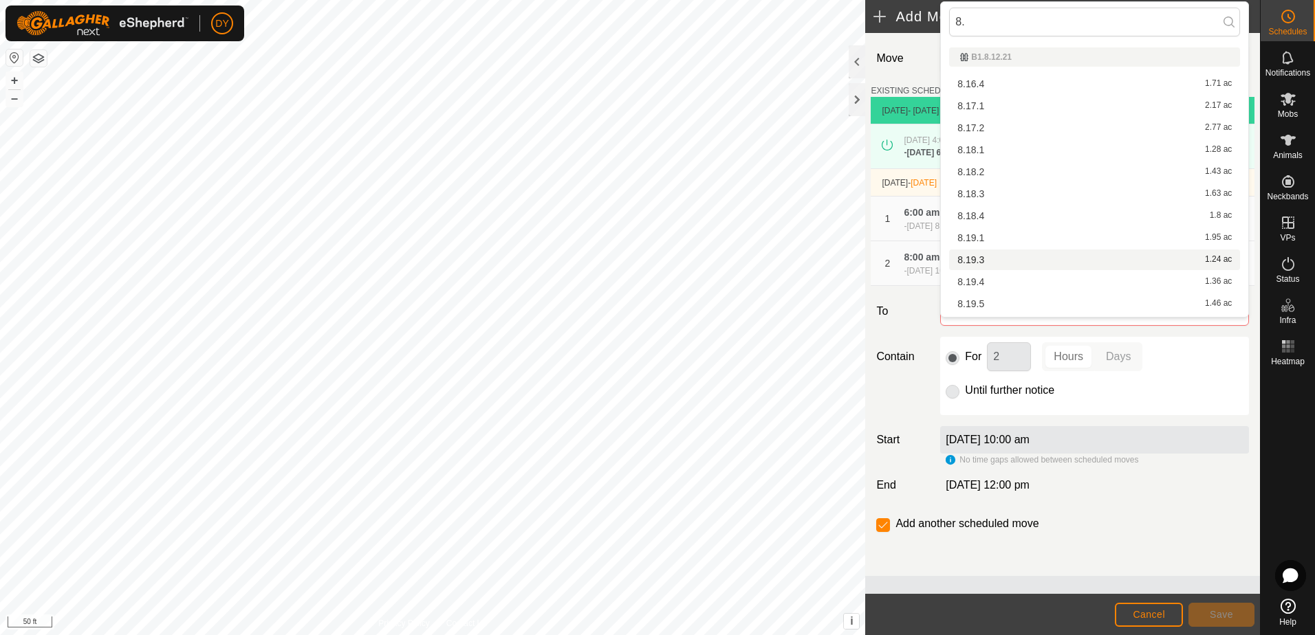
type input "8."
click at [987, 256] on li "8.19.3 1.24 ac" at bounding box center [1094, 260] width 291 height 21
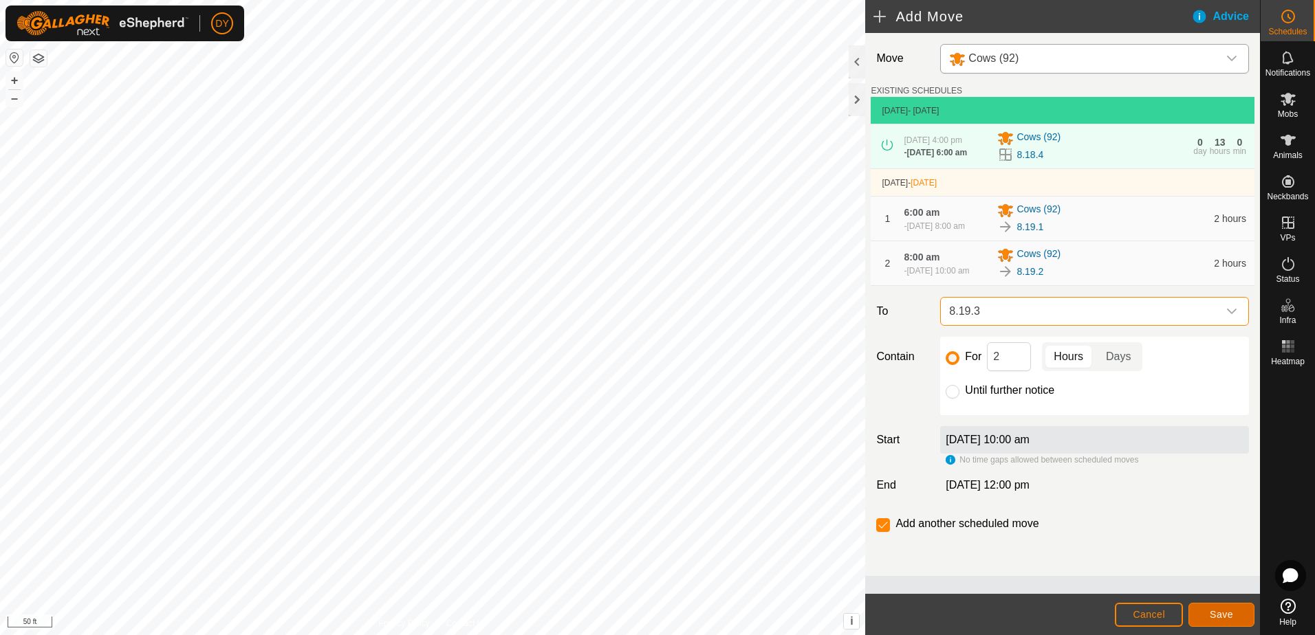
click at [1231, 612] on span "Save" at bounding box center [1220, 614] width 23 height 11
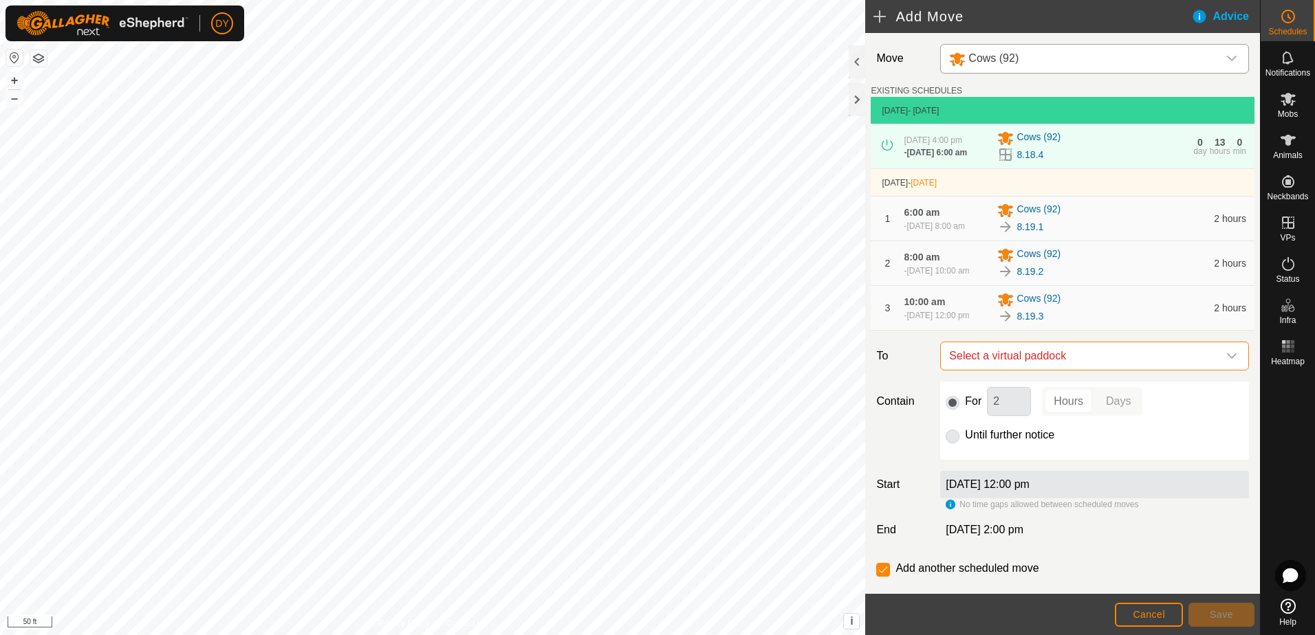
click at [1033, 370] on span "Select a virtual paddock" at bounding box center [1080, 356] width 274 height 28
type input "8.19.4"
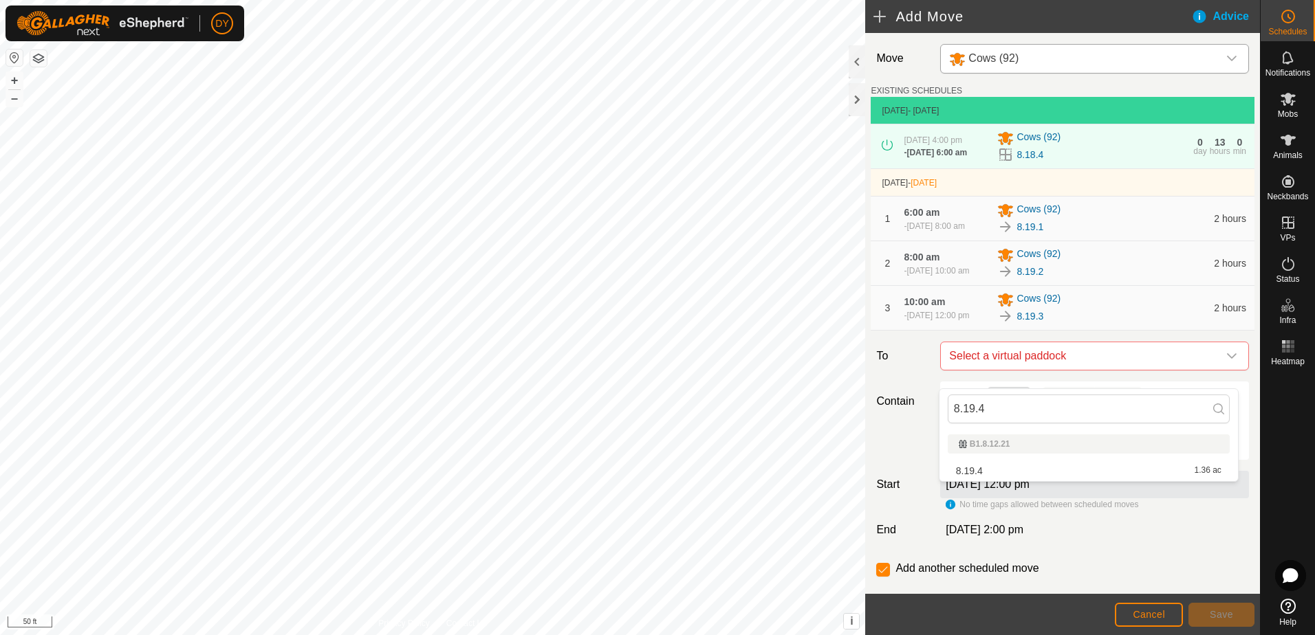
click at [986, 469] on li "8.19.4 1.36 ac" at bounding box center [1088, 471] width 282 height 21
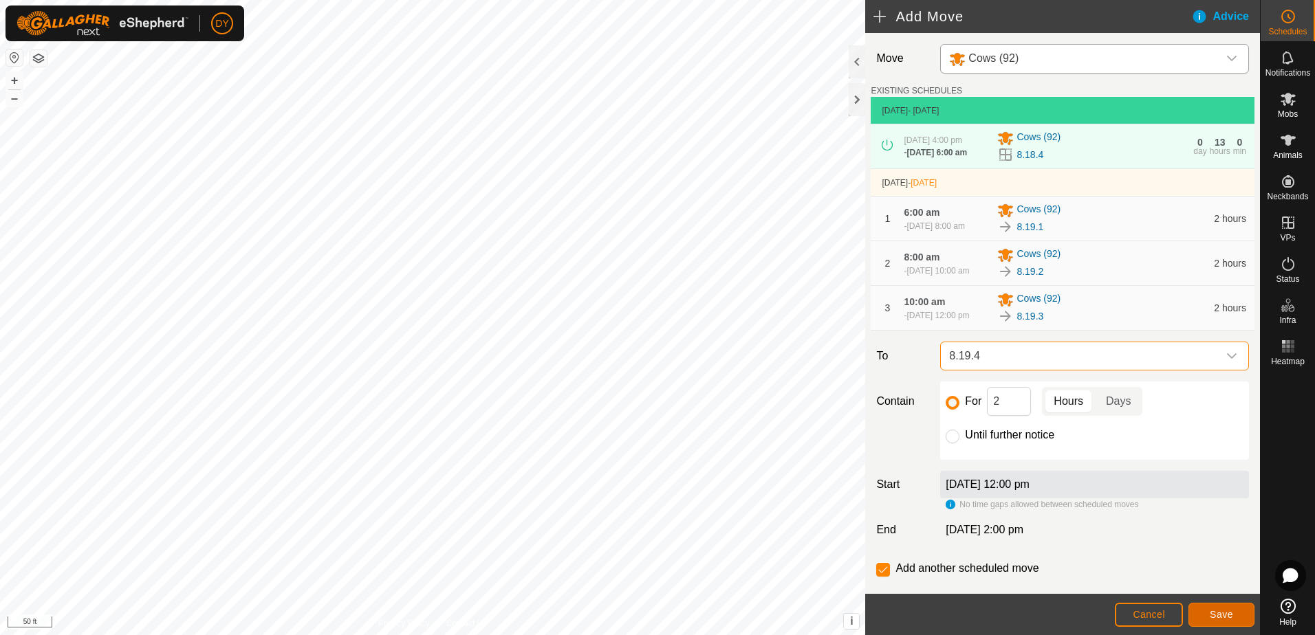
click at [1207, 613] on button "Save" at bounding box center [1221, 615] width 66 height 24
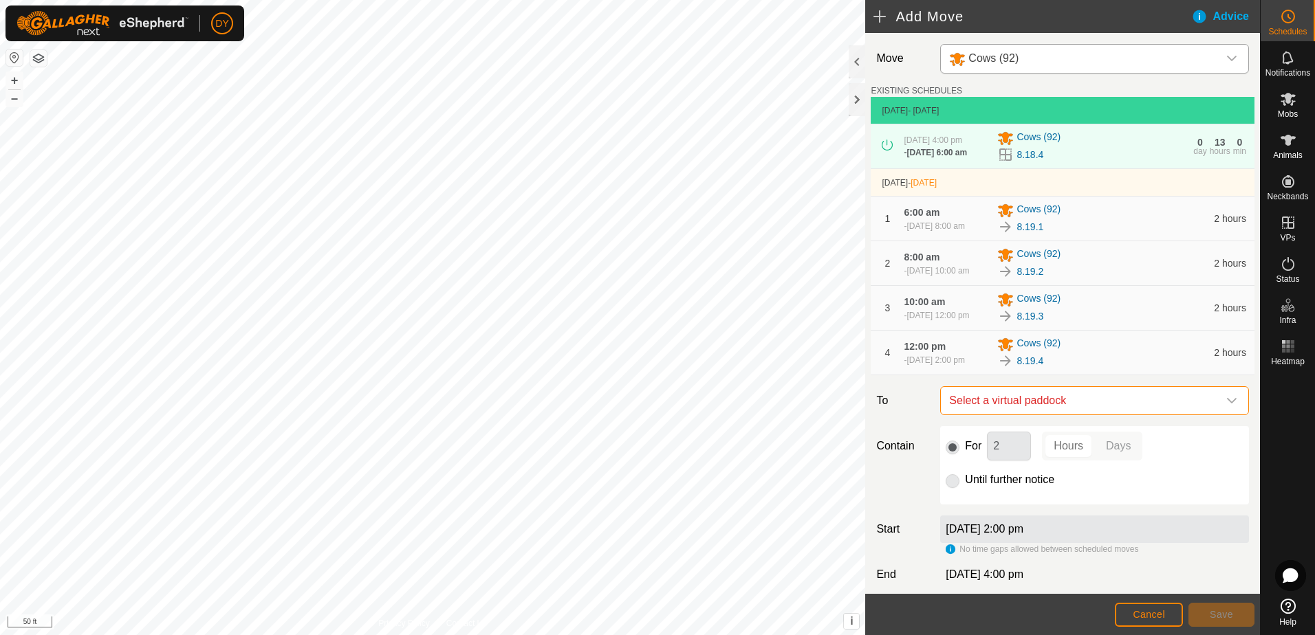
click at [1035, 415] on span "Select a virtual paddock" at bounding box center [1080, 401] width 274 height 28
type input "8.19.5"
click at [971, 514] on li "8.19.5 1.46 ac" at bounding box center [1088, 515] width 282 height 21
click at [1207, 613] on button "Save" at bounding box center [1221, 615] width 66 height 24
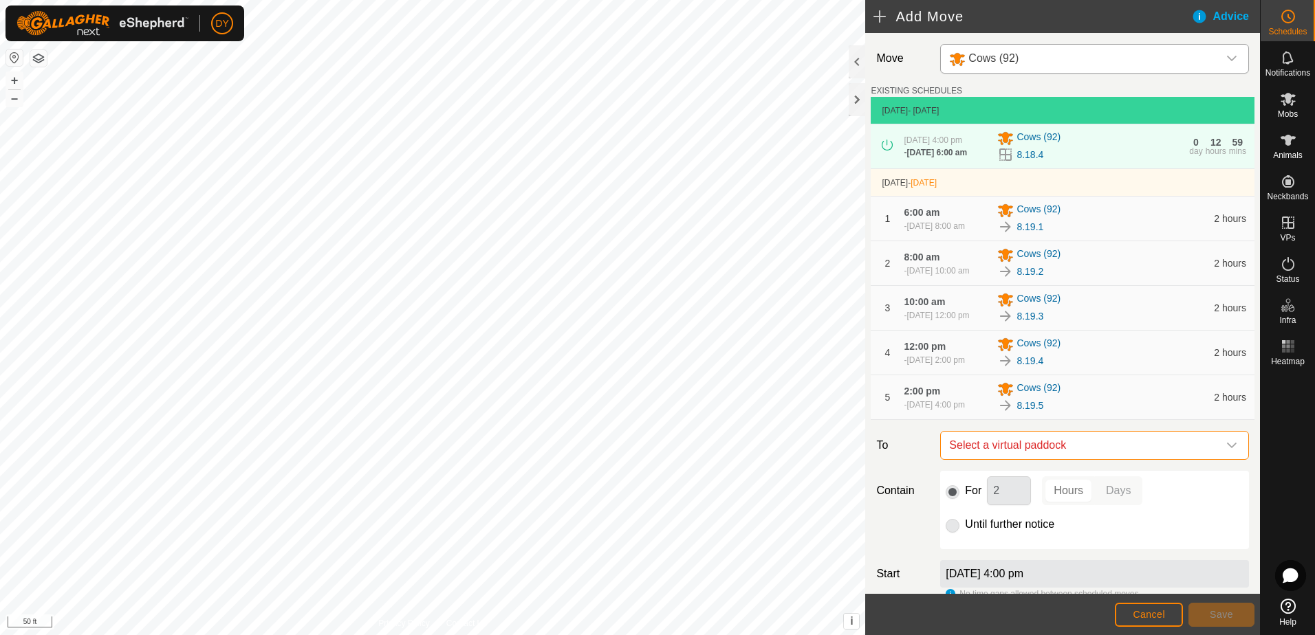
click at [1018, 456] on span "Select a virtual paddock" at bounding box center [1080, 446] width 274 height 28
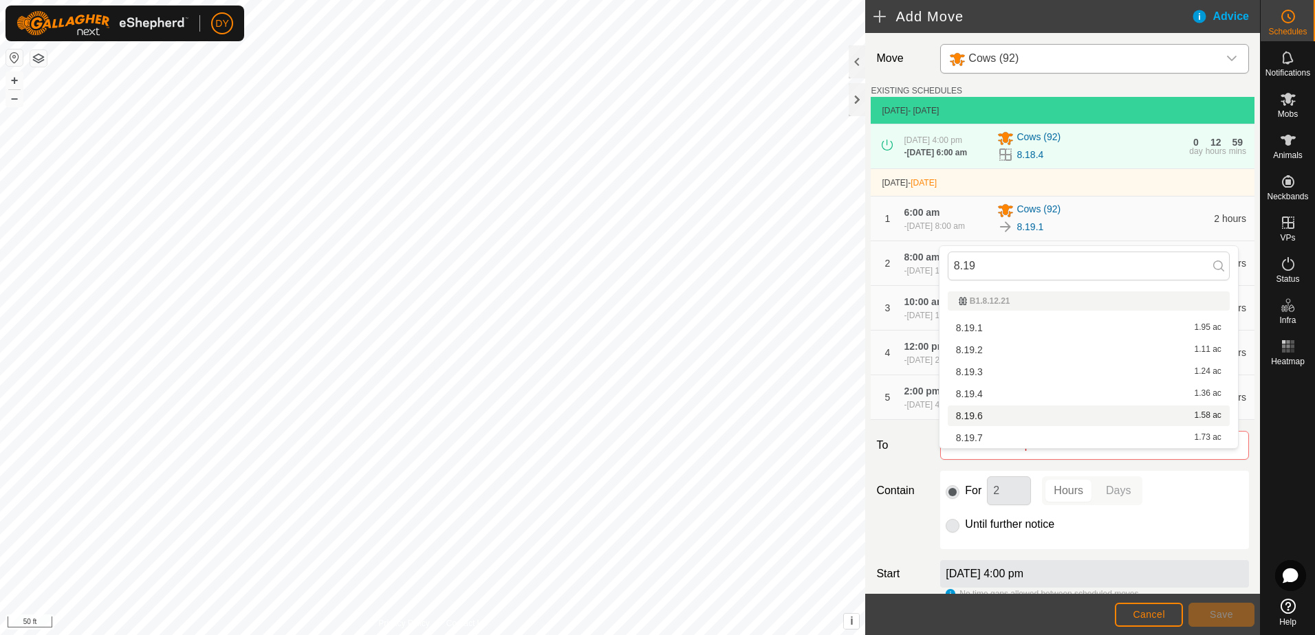
type input "8.19"
click at [968, 416] on li "8.19.6 1.58 ac" at bounding box center [1088, 416] width 282 height 21
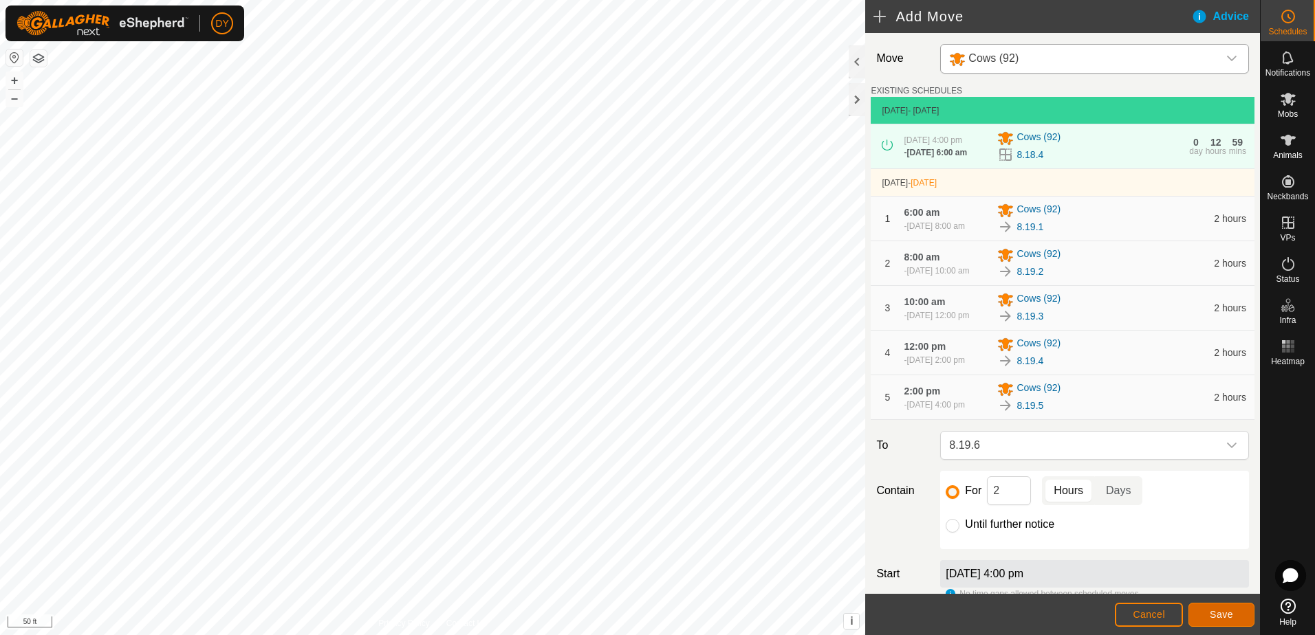
click at [1209, 615] on button "Save" at bounding box center [1221, 615] width 66 height 24
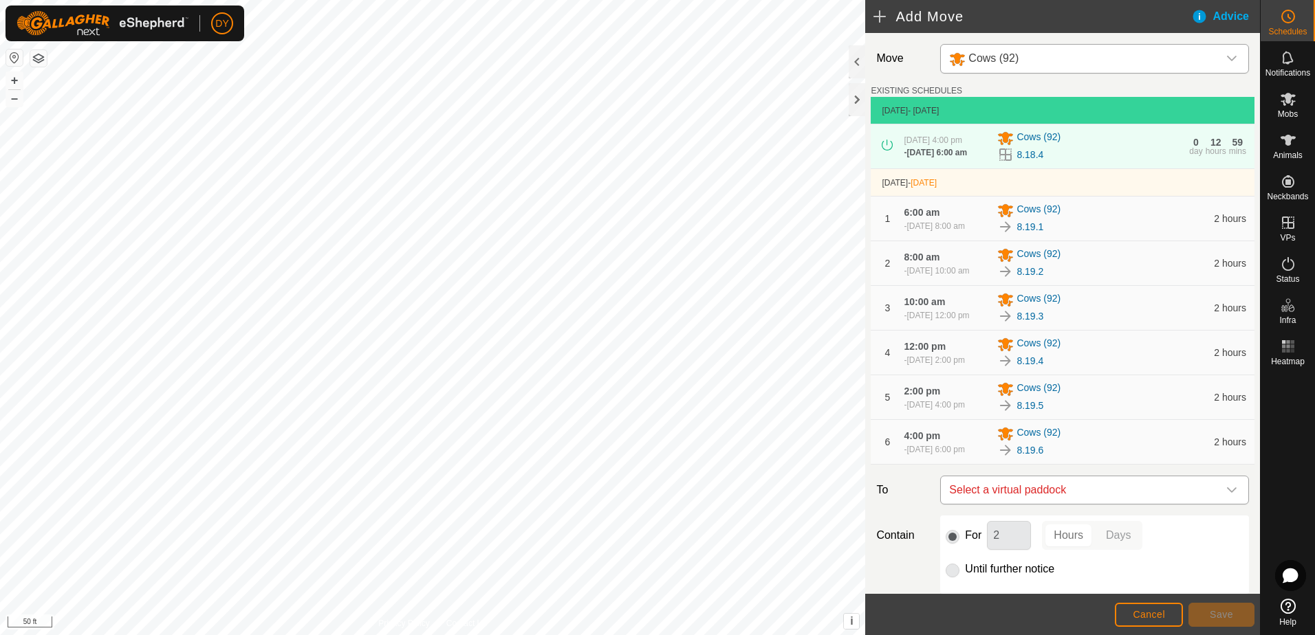
click at [1055, 504] on span "Select a virtual paddock" at bounding box center [1080, 490] width 274 height 28
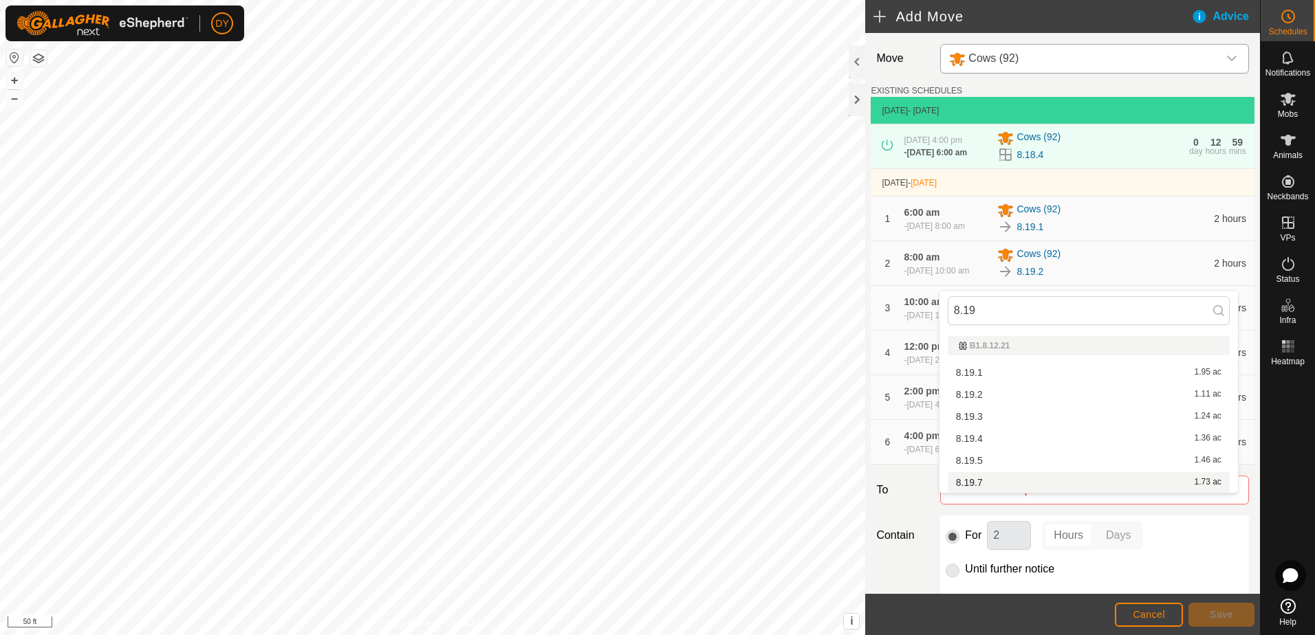
type input "8.19"
click at [976, 481] on li "8.19.7 1.73 ac" at bounding box center [1088, 482] width 282 height 21
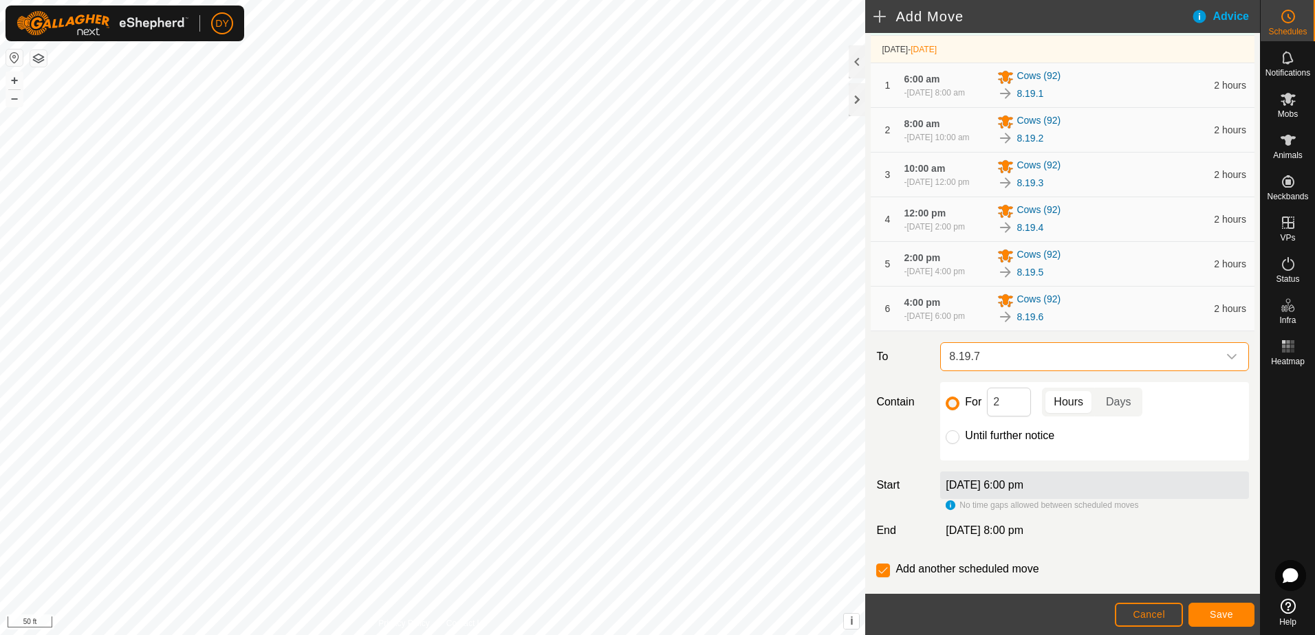
scroll to position [138, 0]
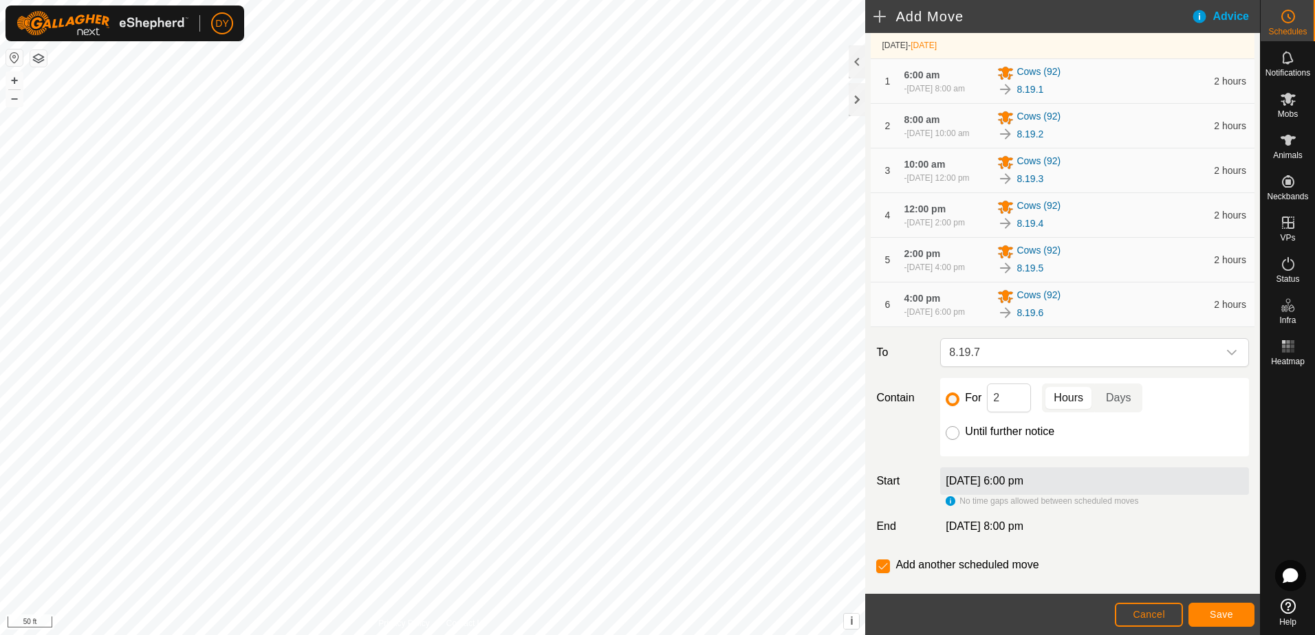
click at [953, 440] on input "Until further notice" at bounding box center [952, 433] width 14 height 14
radio input "true"
checkbox input "false"
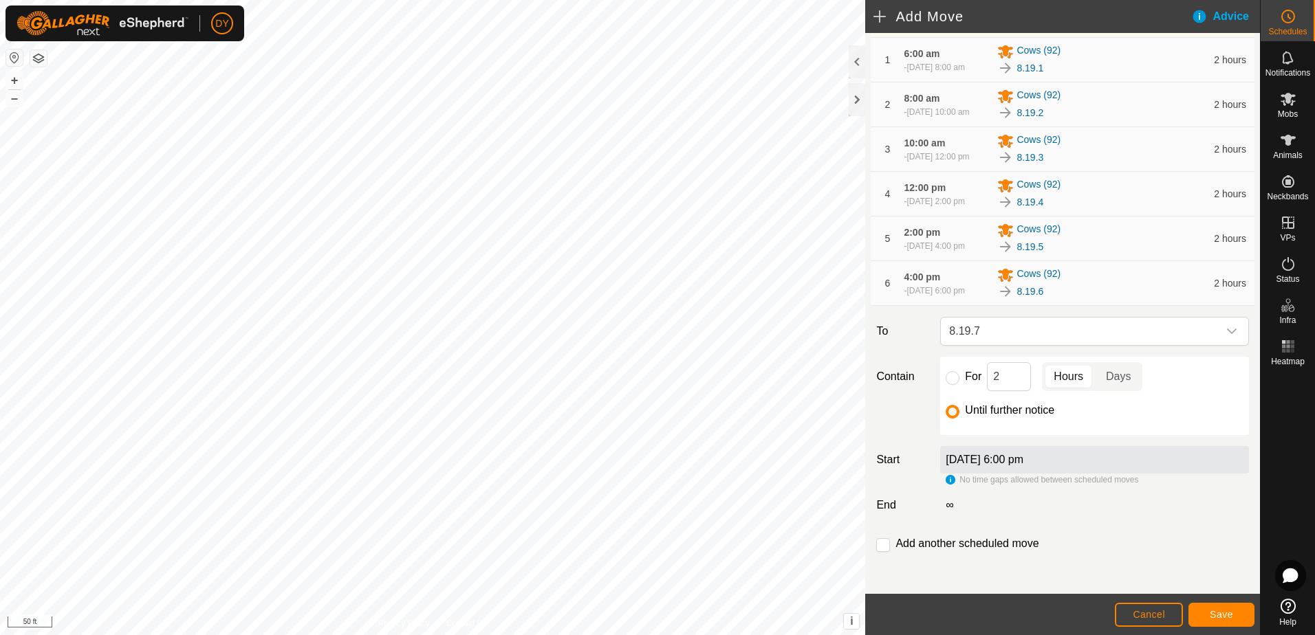
scroll to position [177, 0]
click at [1215, 615] on span "Save" at bounding box center [1220, 614] width 23 height 11
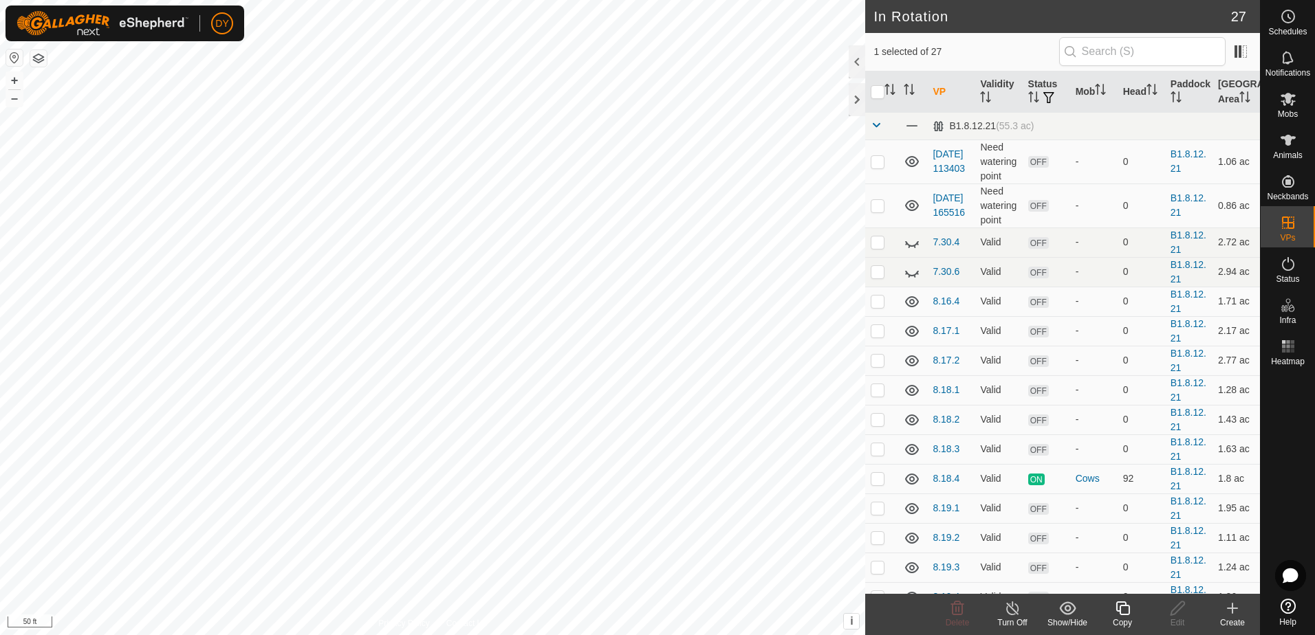
click at [1118, 609] on icon at bounding box center [1122, 608] width 17 height 17
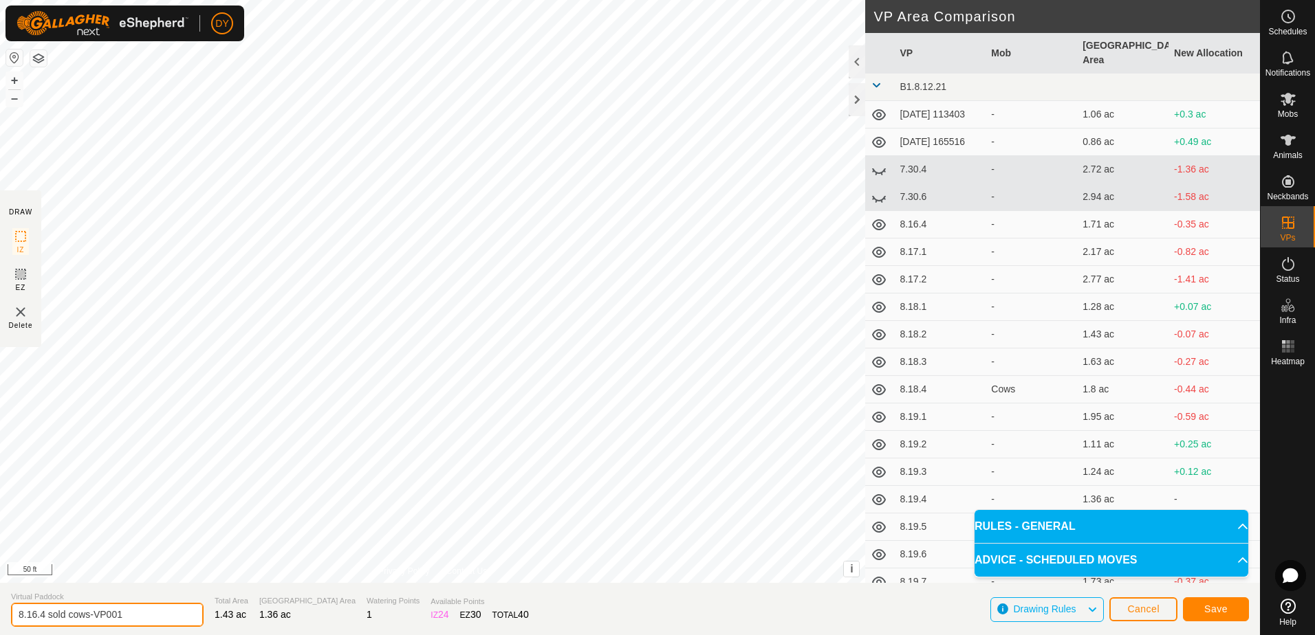
click at [132, 608] on input "8.16.4 sold cows-VP001" at bounding box center [107, 615] width 193 height 24
type input "8.18.1 sold cows"
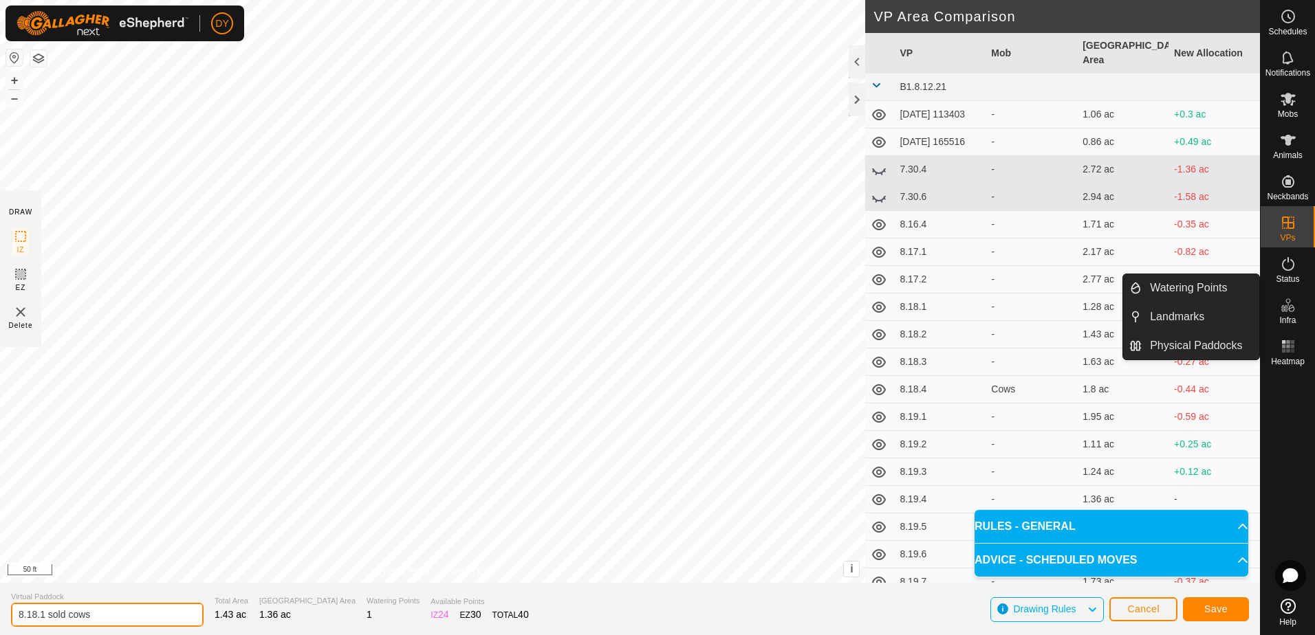
click at [138, 610] on input "8.18.1 sold cows" at bounding box center [107, 615] width 193 height 24
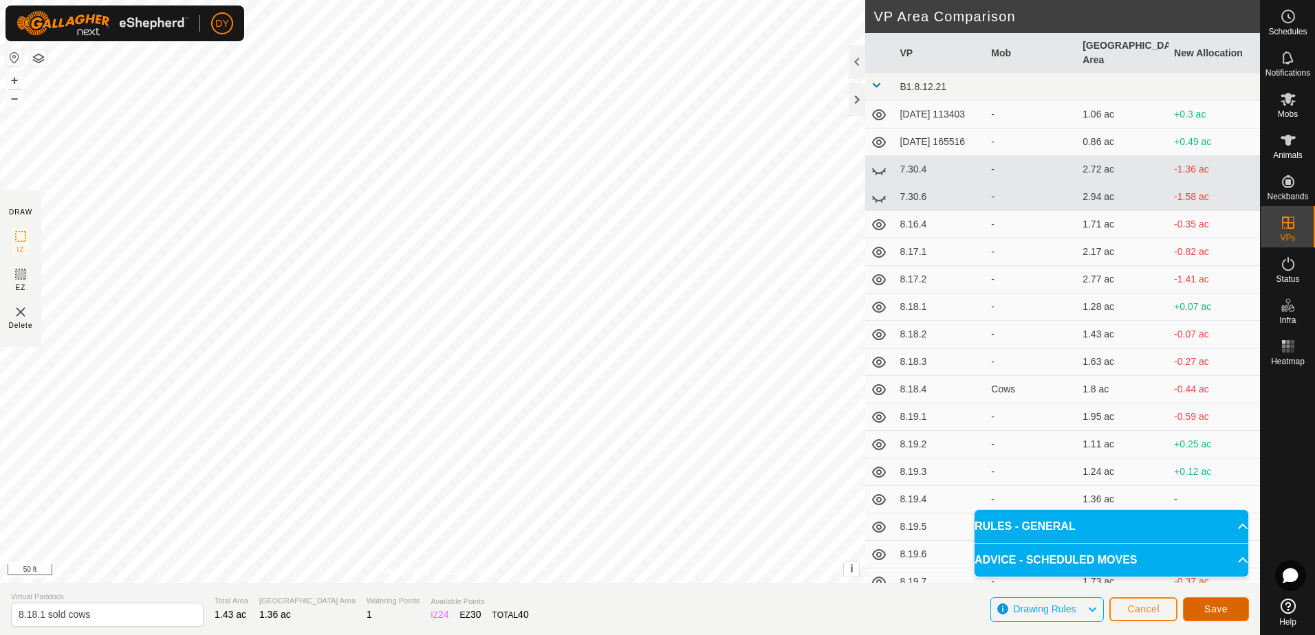
click at [1231, 611] on button "Save" at bounding box center [1216, 609] width 66 height 24
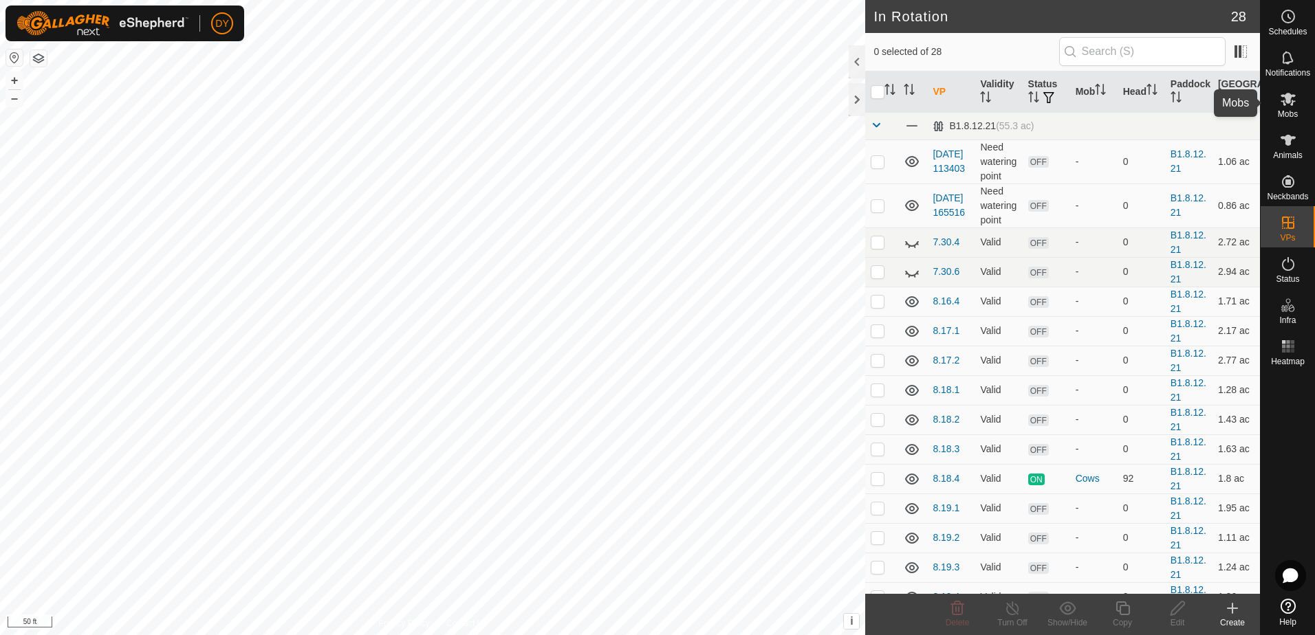
click at [1281, 102] on icon at bounding box center [1287, 99] width 17 height 17
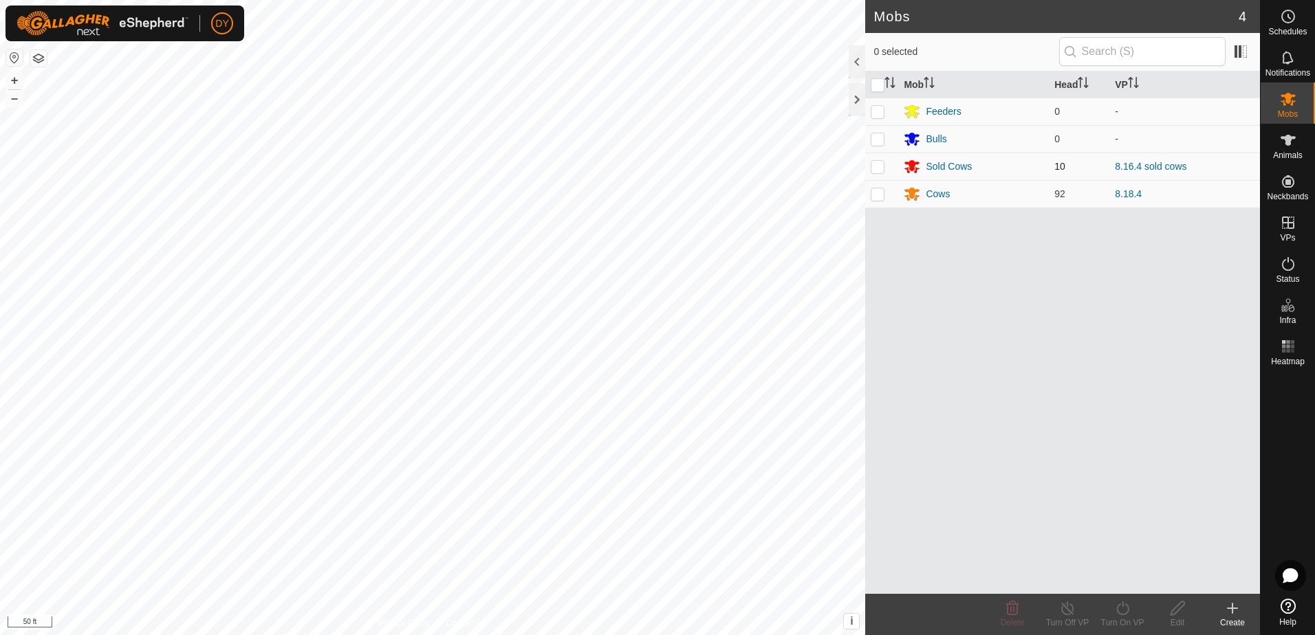
click at [875, 166] on p-checkbox at bounding box center [877, 166] width 14 height 11
checkbox input "true"
click at [1120, 607] on icon at bounding box center [1122, 608] width 17 height 17
click at [1119, 579] on link "Now" at bounding box center [1163, 578] width 136 height 28
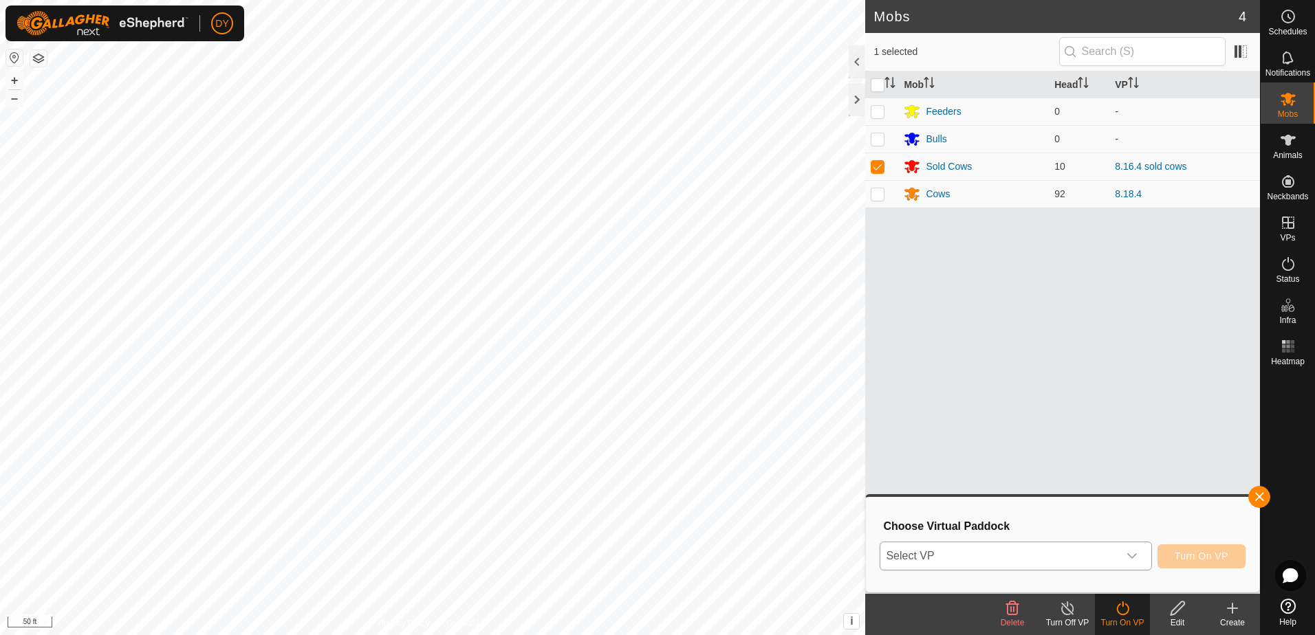
click at [1141, 560] on div "dropdown trigger" at bounding box center [1132, 556] width 28 height 28
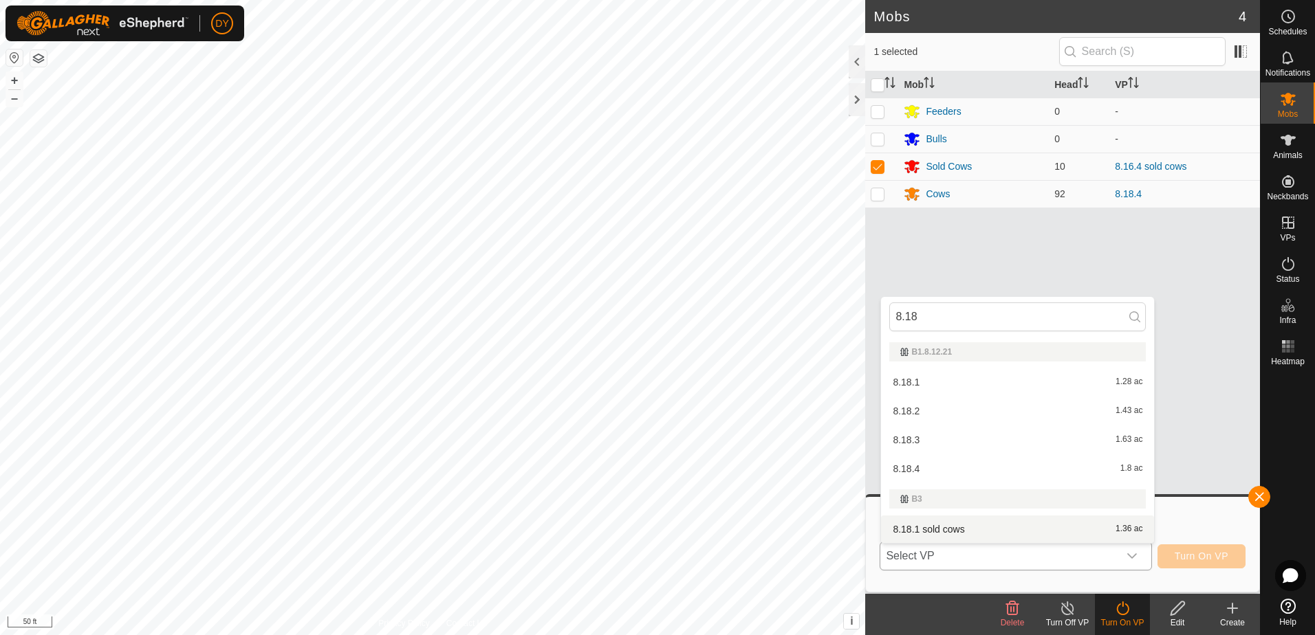
type input "8.18"
click at [951, 527] on li "8.18.1 sold cows 1.36 ac" at bounding box center [1017, 530] width 273 height 28
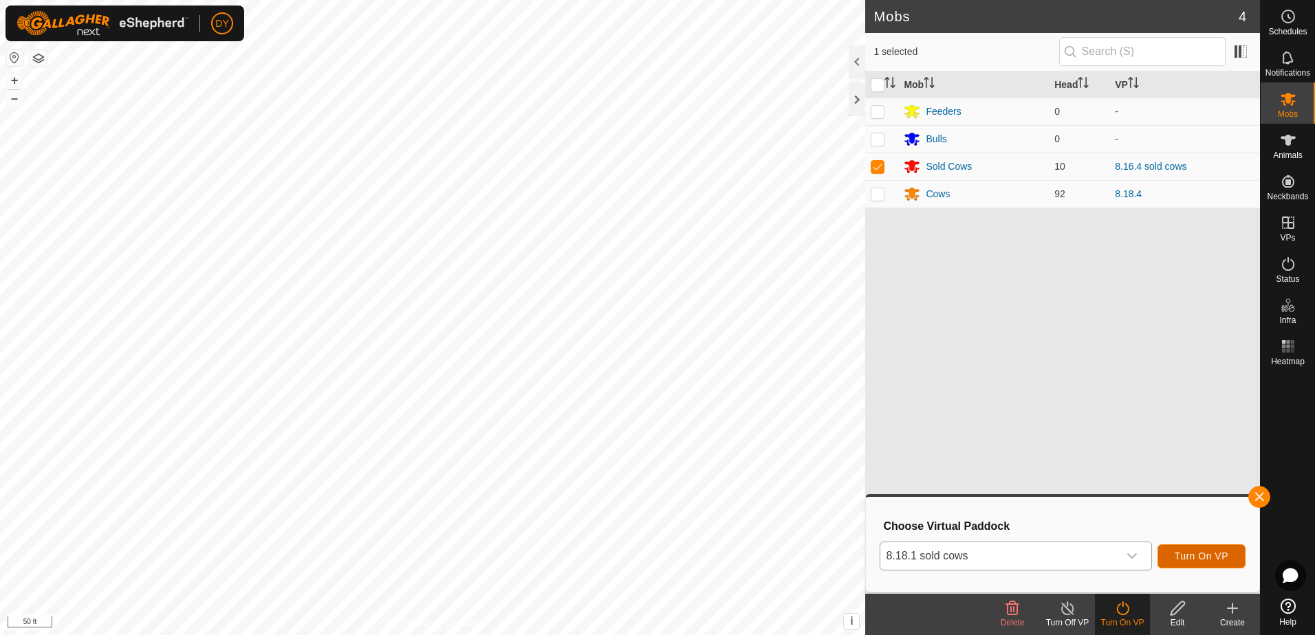
click at [1208, 551] on span "Turn On VP" at bounding box center [1201, 556] width 54 height 11
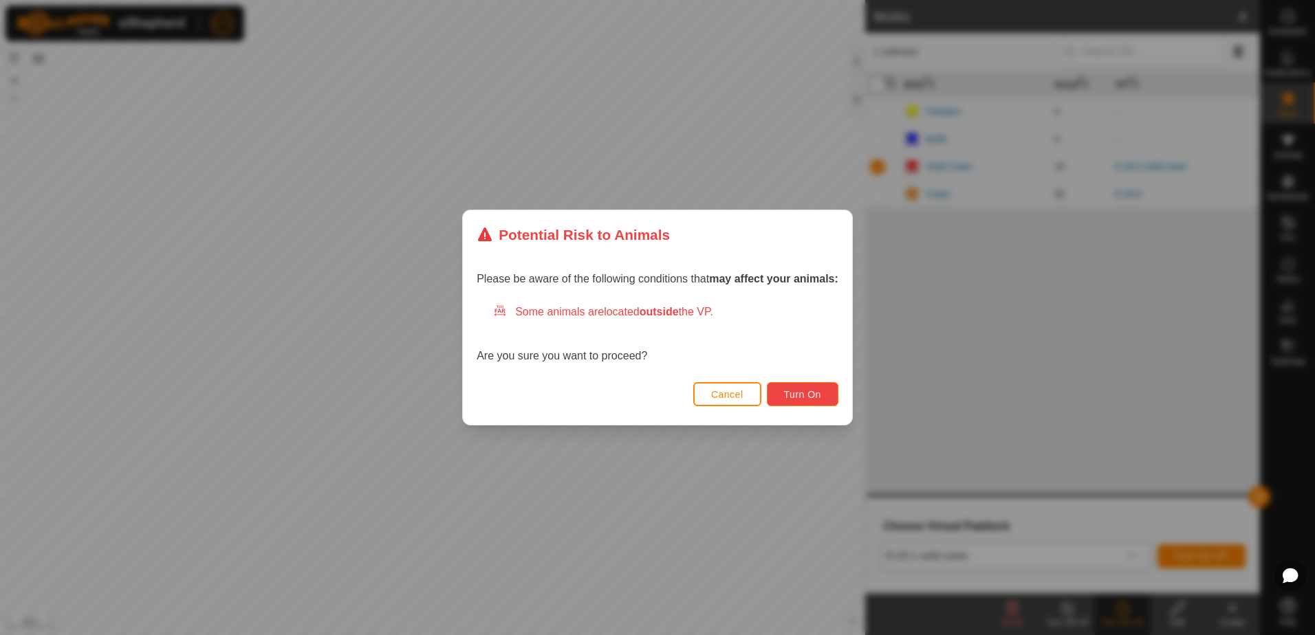
click at [801, 395] on span "Turn On" at bounding box center [802, 394] width 37 height 11
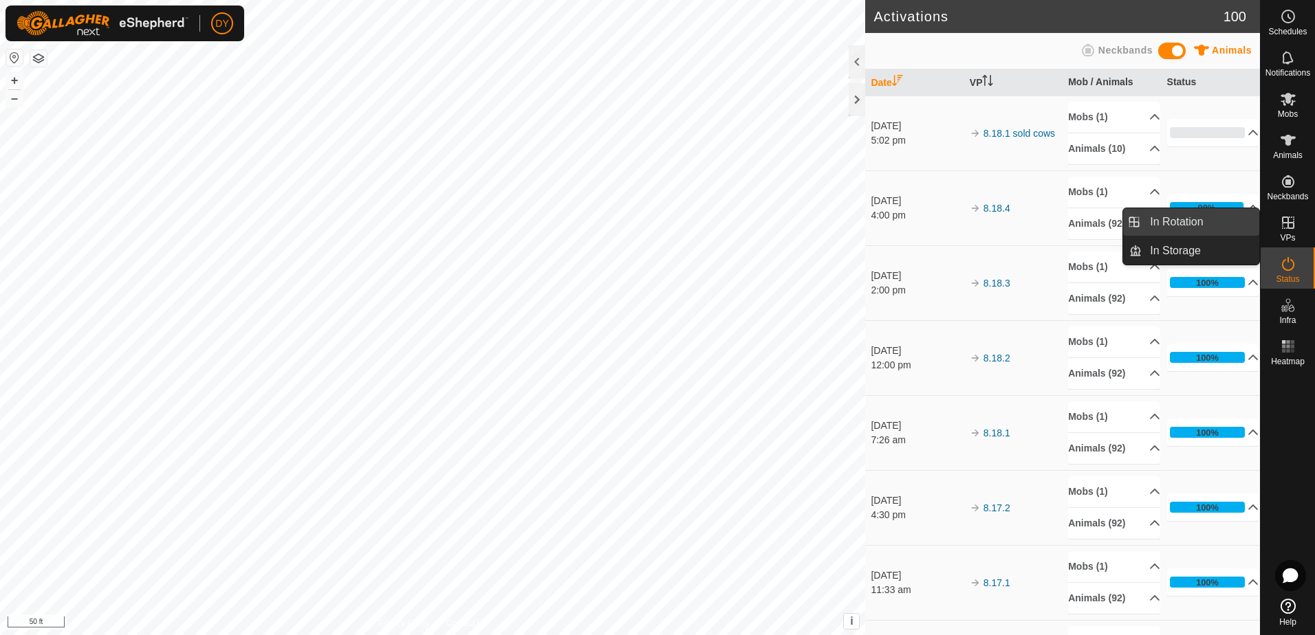
click at [1187, 227] on link "In Rotation" at bounding box center [1200, 222] width 118 height 28
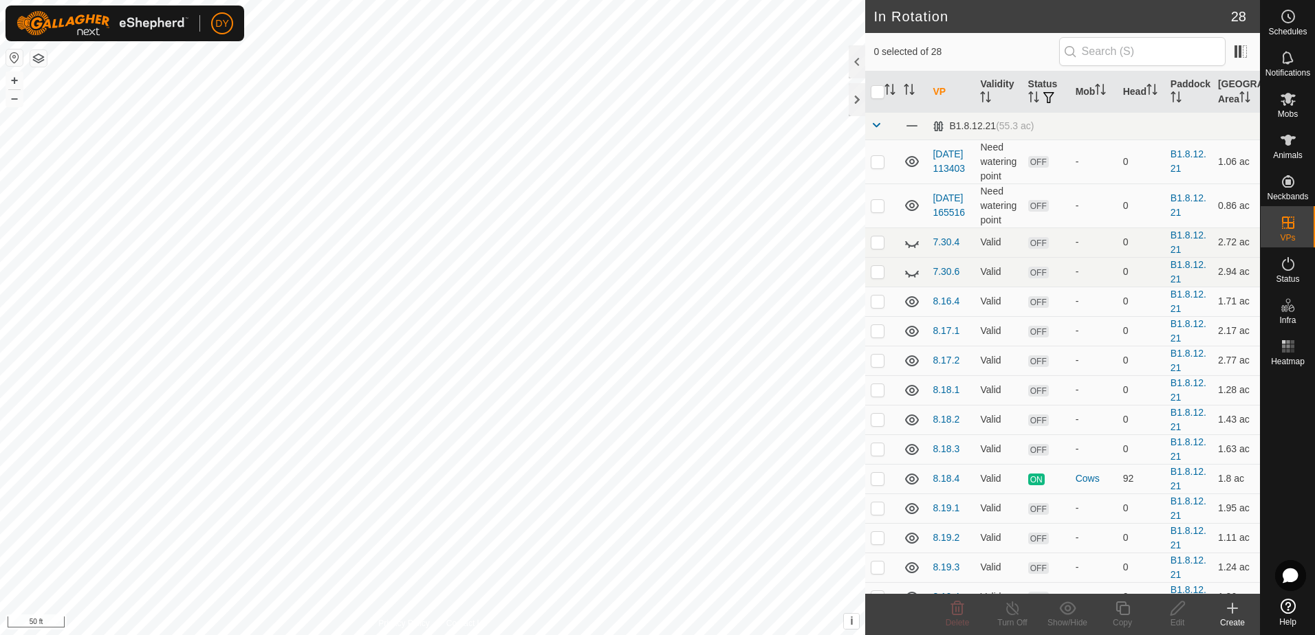
click at [1227, 611] on icon at bounding box center [1232, 608] width 17 height 17
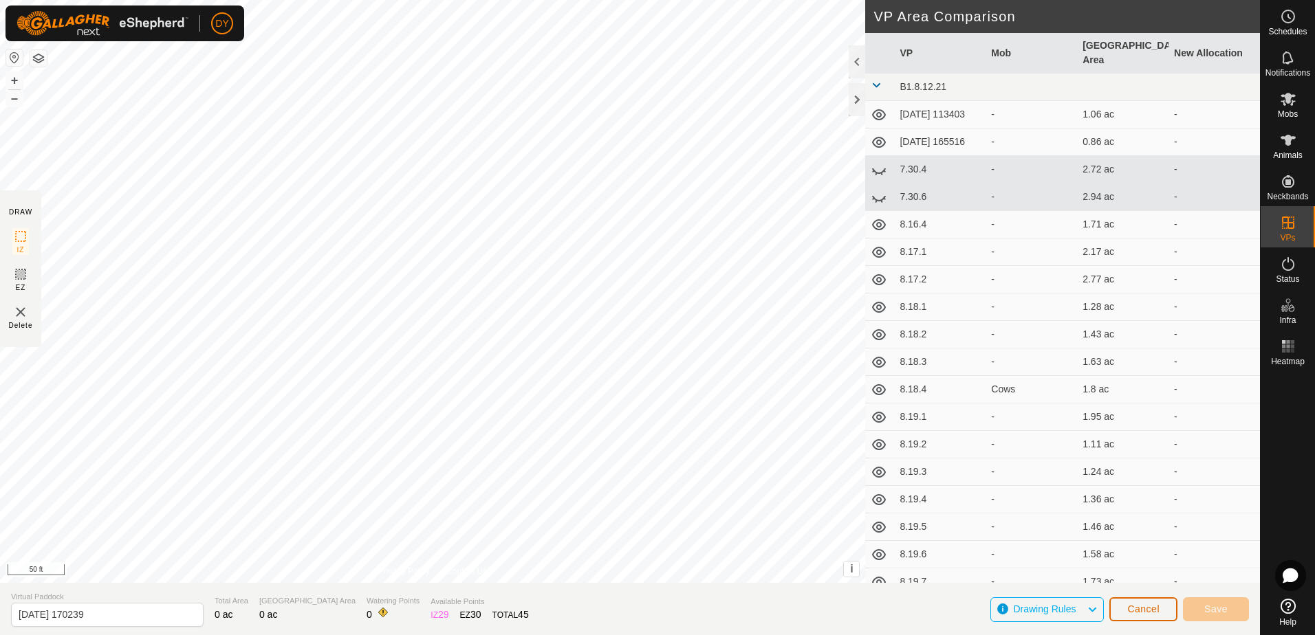
click at [1138, 606] on span "Cancel" at bounding box center [1143, 609] width 32 height 11
